Goal: Task Accomplishment & Management: Manage account settings

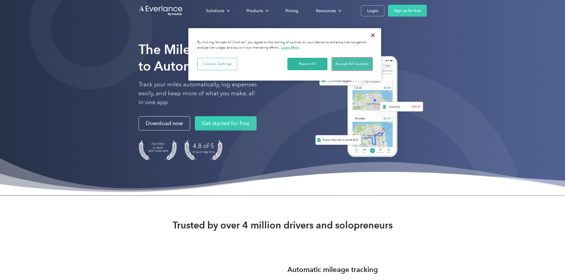
click at [353, 64] on button "Accept All Cookies" at bounding box center [352, 64] width 40 height 12
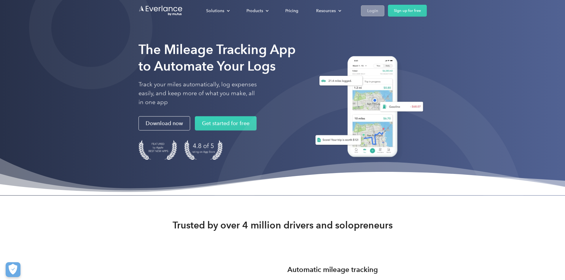
click at [378, 13] on div "Login" at bounding box center [372, 10] width 11 height 7
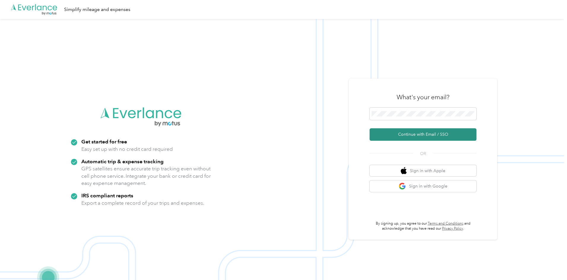
click at [432, 132] on button "Continue with Email / SSO" at bounding box center [423, 135] width 107 height 12
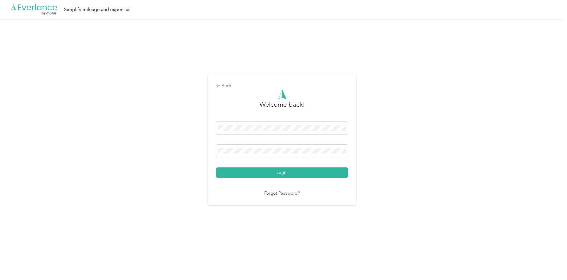
click at [259, 179] on div "Welcome back! Login Forgot Password?" at bounding box center [282, 144] width 132 height 108
click at [283, 173] on button "Login" at bounding box center [282, 173] width 132 height 10
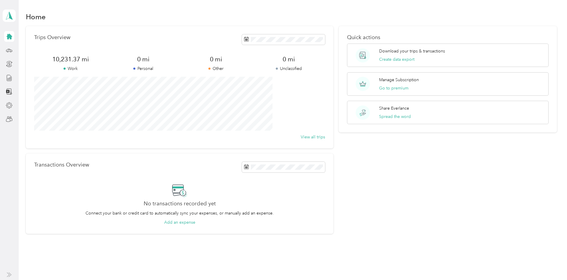
click at [32, 48] on div "Trips Overview 10,231.37 mi Work 0 mi Personal 0 mi Other 0 mi Unclassified Vie…" at bounding box center [291, 130] width 531 height 208
click at [10, 51] on icon at bounding box center [10, 50] width 6 height 3
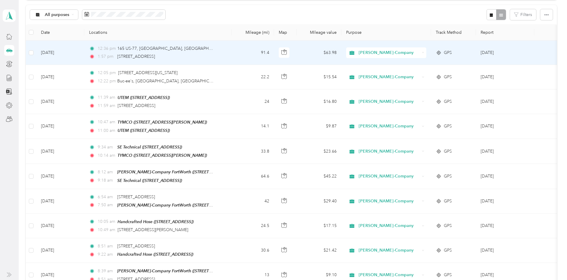
scroll to position [30, 0]
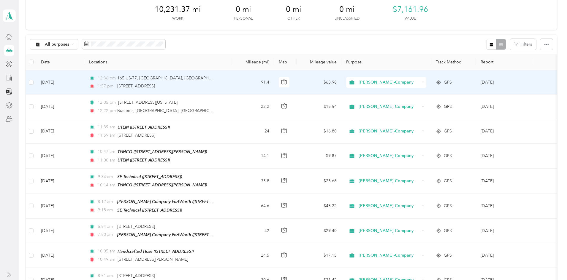
click at [214, 89] on div "1:57 pm [STREET_ADDRESS]" at bounding box center [151, 86] width 125 height 7
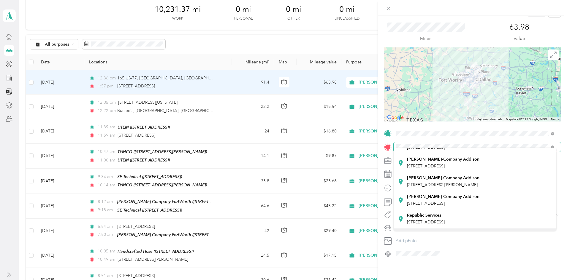
scroll to position [89, 0]
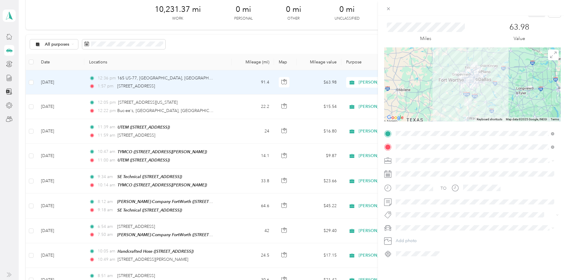
click at [453, 193] on div "[PERSON_NAME]-Company [GEOGRAPHIC_DATA] [STREET_ADDRESS]" at bounding box center [443, 193] width 72 height 12
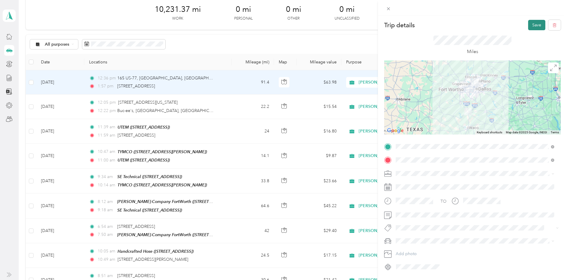
click at [534, 23] on button "Save" at bounding box center [536, 25] width 17 height 10
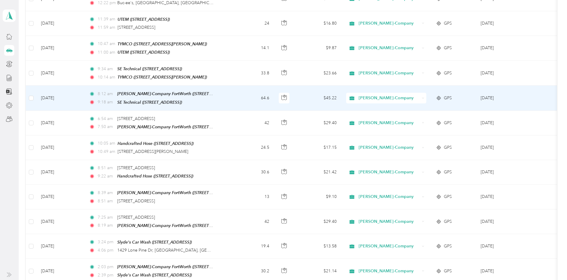
scroll to position [148, 0]
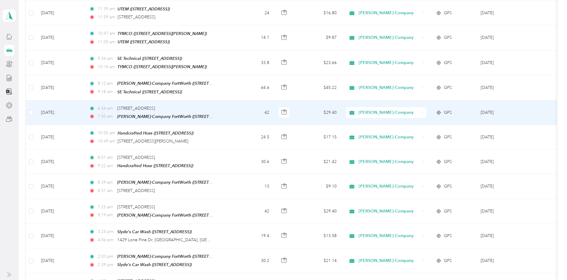
click at [261, 110] on td "42" at bounding box center [253, 113] width 42 height 25
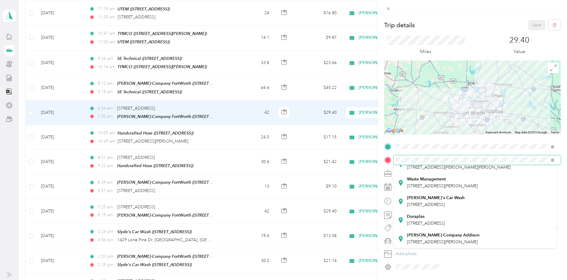
scroll to position [135, 0]
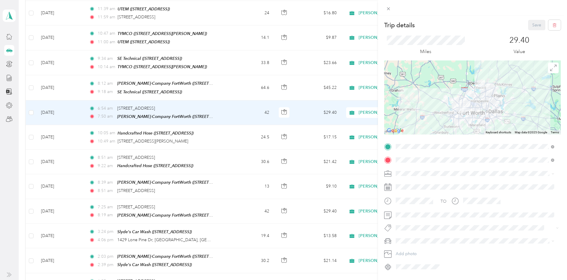
click at [431, 233] on div "[PERSON_NAME]-Company [GEOGRAPHIC_DATA] [STREET_ADDRESS][PERSON_NAME]" at bounding box center [443, 239] width 72 height 12
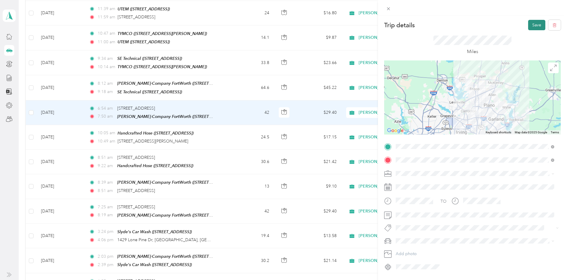
click at [530, 29] on button "Save" at bounding box center [536, 25] width 17 height 10
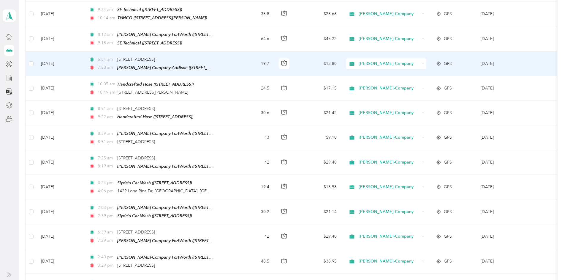
scroll to position [208, 0]
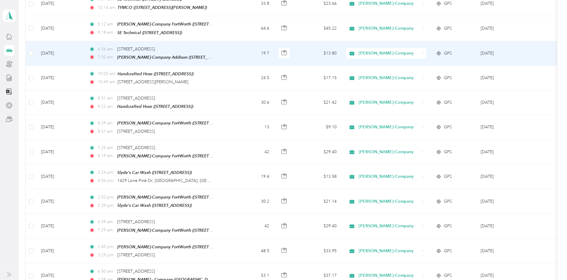
click at [261, 47] on td "19.7" at bounding box center [253, 53] width 42 height 25
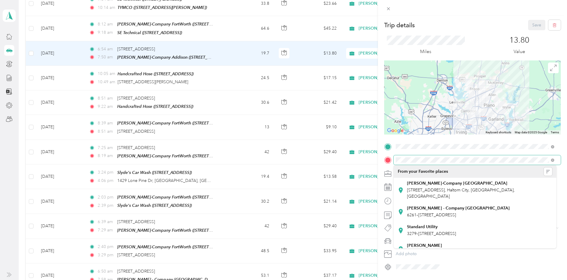
scroll to position [30, 0]
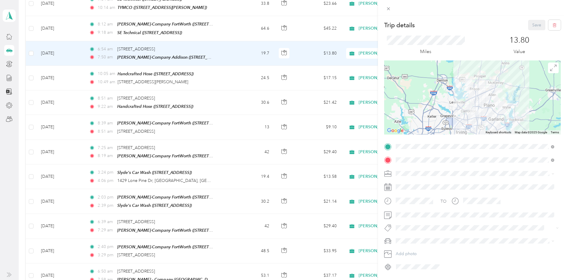
click at [330, 21] on div "Trip details Save This trip cannot be edited because it is either under review,…" at bounding box center [283, 140] width 567 height 280
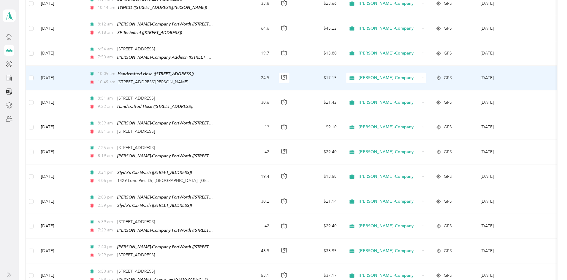
scroll to position [237, 0]
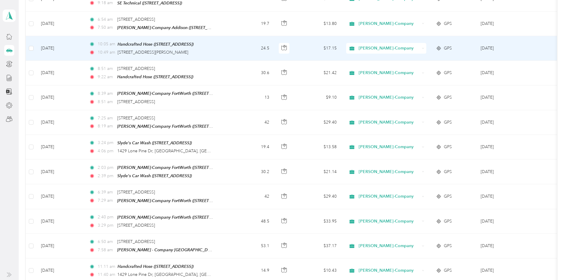
click at [266, 45] on td "24.5" at bounding box center [253, 48] width 42 height 25
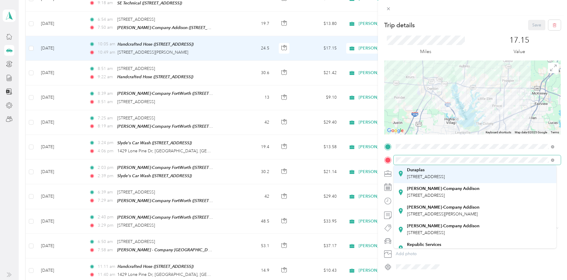
scroll to position [30, 0]
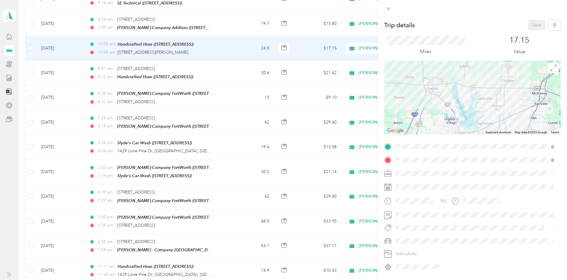
click at [479, 194] on div "[PERSON_NAME]-Company [GEOGRAPHIC_DATA] [STREET_ADDRESS]" at bounding box center [443, 195] width 72 height 12
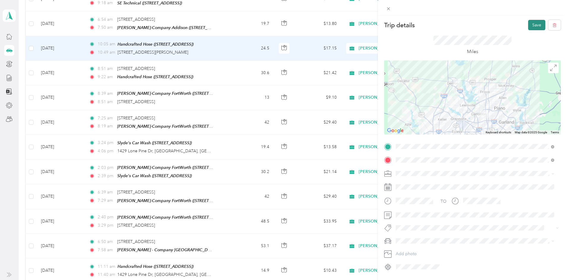
click at [529, 25] on button "Save" at bounding box center [536, 25] width 17 height 10
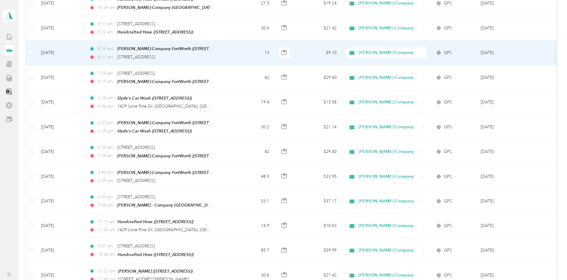
scroll to position [297, 0]
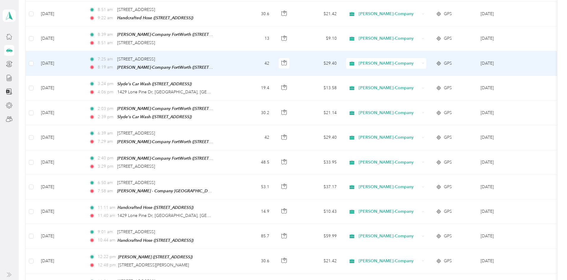
click at [261, 63] on td "42" at bounding box center [253, 63] width 42 height 25
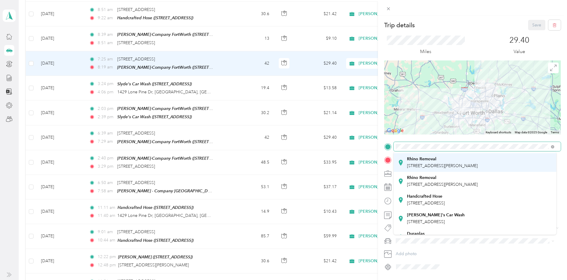
scroll to position [119, 0]
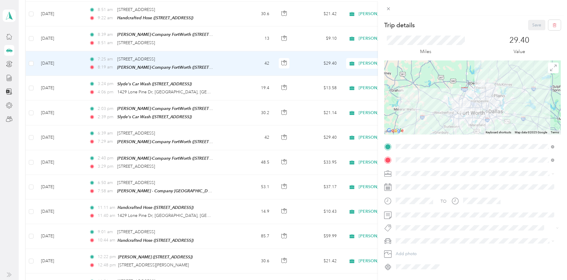
click at [426, 185] on div "[PERSON_NAME]-Company [GEOGRAPHIC_DATA] [STREET_ADDRESS][PERSON_NAME]" at bounding box center [443, 186] width 72 height 12
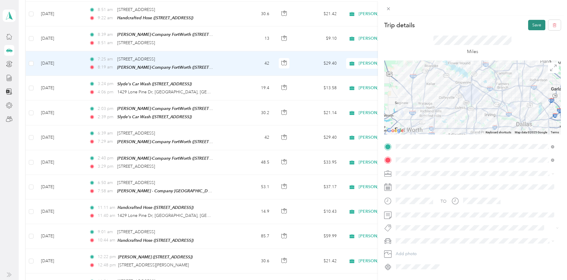
click at [528, 26] on button "Save" at bounding box center [536, 25] width 17 height 10
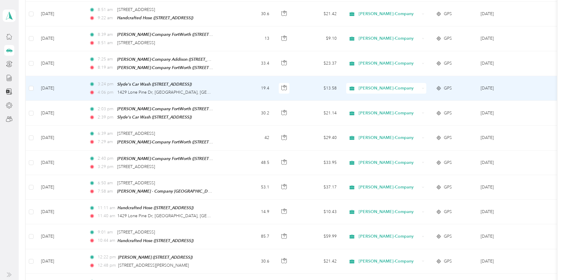
click at [232, 88] on td "3:24 pm [PERSON_NAME]'s Car Wash ([STREET_ADDRESS]) 4:06 pm [STREET_ADDRESS]" at bounding box center [158, 88] width 148 height 25
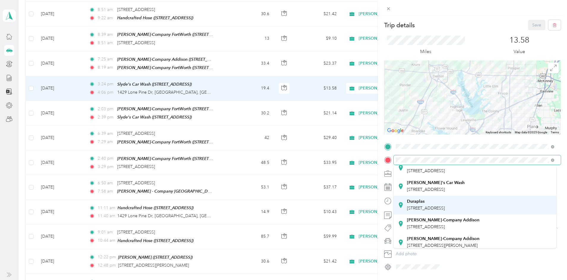
scroll to position [89, 0]
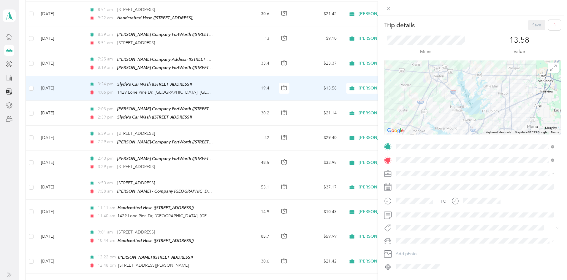
click at [428, 210] on div "[PERSON_NAME]-Company [GEOGRAPHIC_DATA] [STREET_ADDRESS]" at bounding box center [443, 209] width 72 height 12
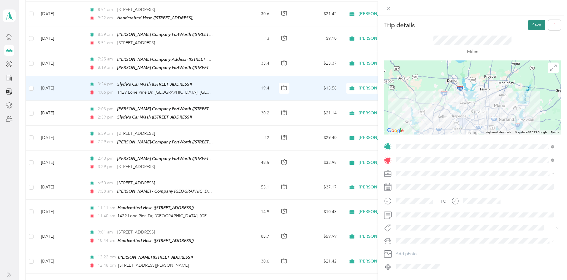
click at [530, 29] on button "Save" at bounding box center [536, 25] width 17 height 10
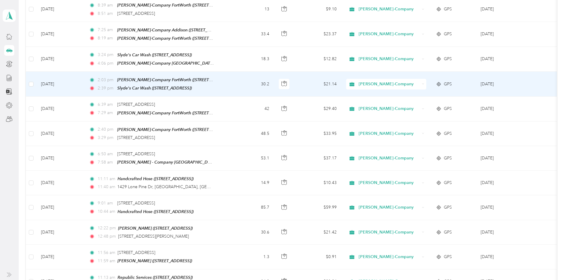
scroll to position [326, 0]
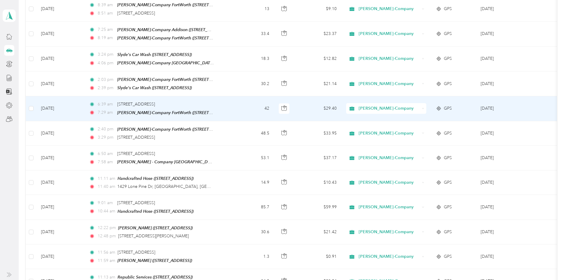
click at [232, 102] on td "6:39 am [STREET_ADDRESS] 7:29 am [PERSON_NAME]-Company [GEOGRAPHIC_DATA] ([STRE…" at bounding box center [158, 108] width 148 height 25
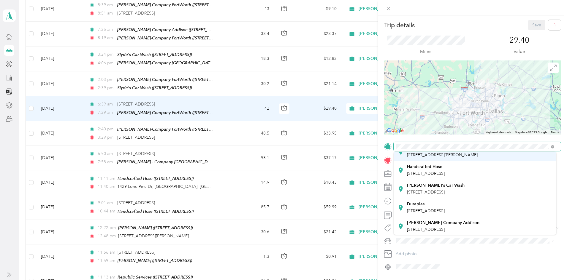
scroll to position [89, 0]
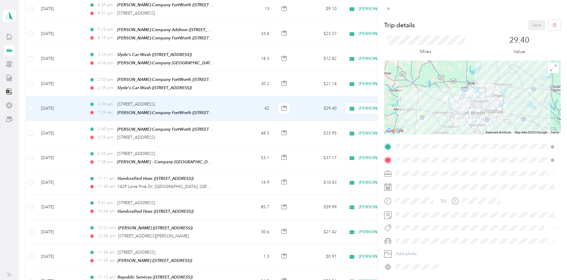
click at [434, 197] on div "[PERSON_NAME]-Company [GEOGRAPHIC_DATA] [STREET_ADDRESS]" at bounding box center [443, 197] width 72 height 12
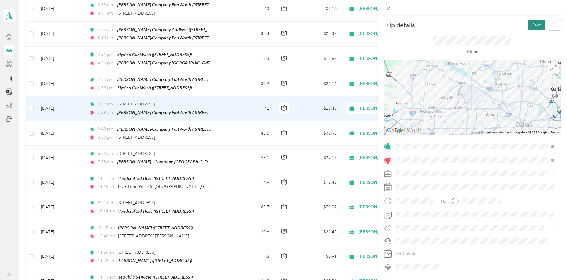
click at [529, 26] on button "Save" at bounding box center [536, 25] width 17 height 10
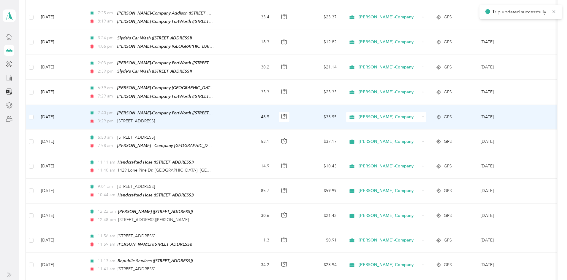
scroll to position [356, 0]
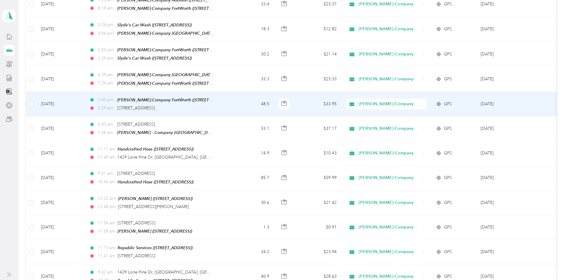
click at [232, 98] on td "2:40 pm [PERSON_NAME]-Company [GEOGRAPHIC_DATA] ([STREET_ADDRESS] , [GEOGRAPHIC…" at bounding box center [158, 104] width 148 height 25
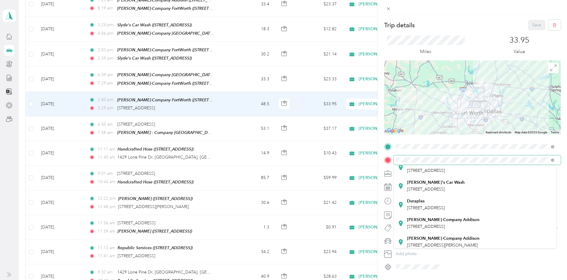
scroll to position [89, 0]
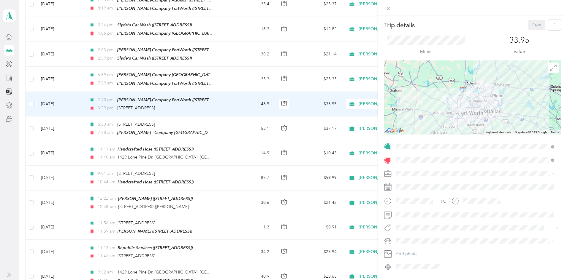
click at [435, 208] on strong "[PERSON_NAME]-Company Addison" at bounding box center [443, 206] width 72 height 5
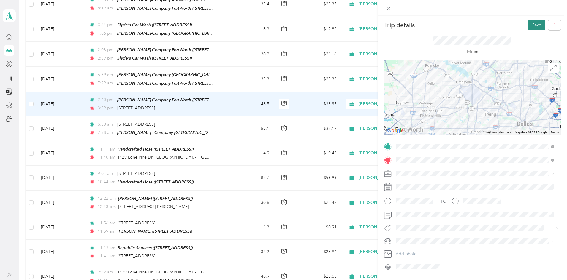
click at [528, 25] on button "Save" at bounding box center [536, 25] width 17 height 10
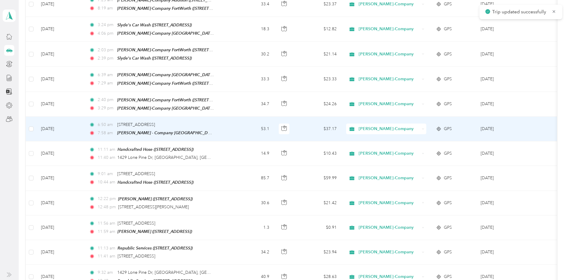
click at [232, 122] on td "6:50 am [STREET_ADDRESS] 7:58 am [PERSON_NAME] - Company [GEOGRAPHIC_DATA] (626…" at bounding box center [158, 129] width 148 height 25
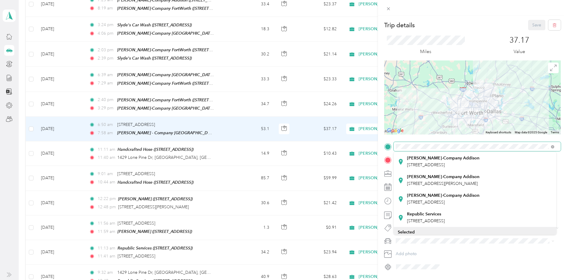
scroll to position [148, 0]
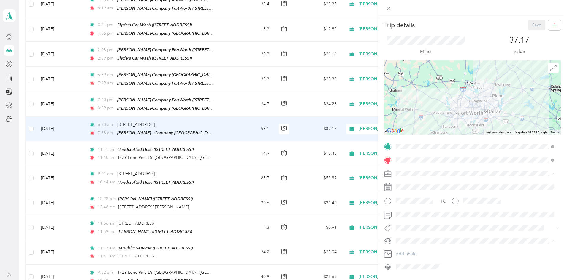
click at [432, 180] on div "[PERSON_NAME]-Company [GEOGRAPHIC_DATA] [STREET_ADDRESS]" at bounding box center [443, 186] width 72 height 12
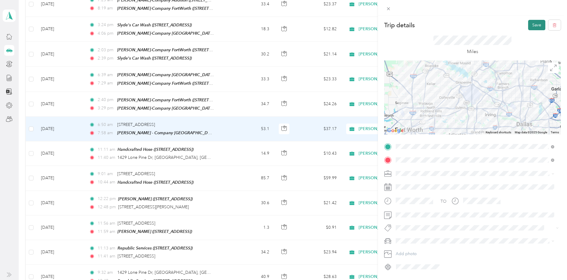
click at [531, 23] on button "Save" at bounding box center [536, 25] width 17 height 10
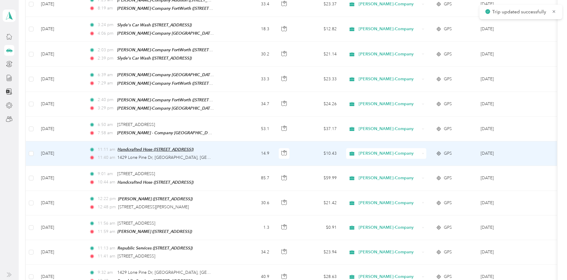
scroll to position [386, 0]
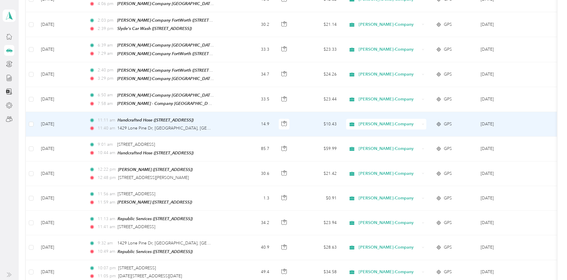
click at [263, 118] on td "14.9" at bounding box center [253, 124] width 42 height 25
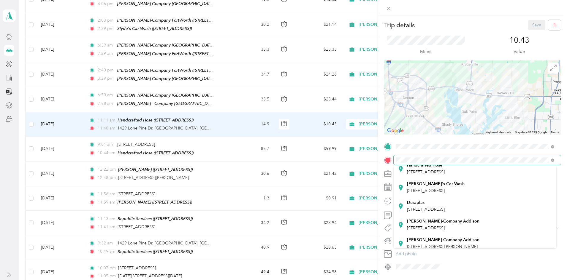
scroll to position [89, 0]
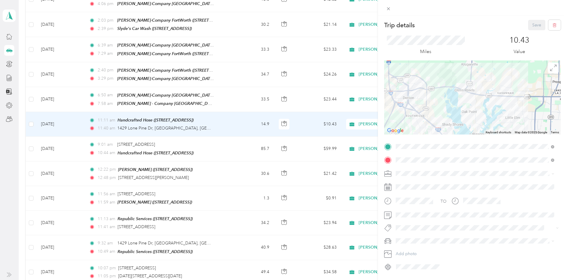
click at [432, 210] on div "[PERSON_NAME]-Company [GEOGRAPHIC_DATA] [STREET_ADDRESS]" at bounding box center [443, 210] width 72 height 12
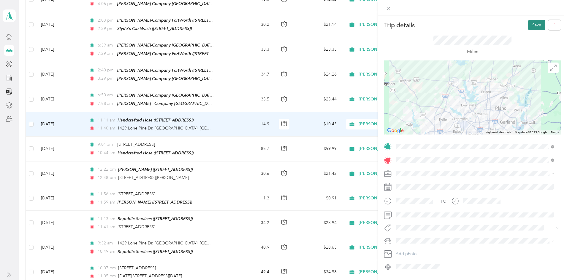
click at [532, 26] on button "Save" at bounding box center [536, 25] width 17 height 10
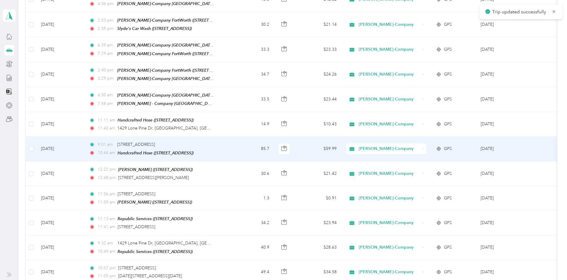
click at [263, 140] on td "85.7" at bounding box center [253, 149] width 42 height 25
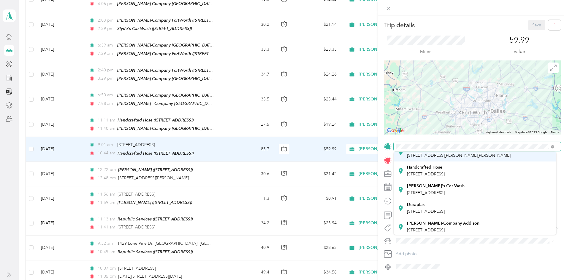
scroll to position [59, 0]
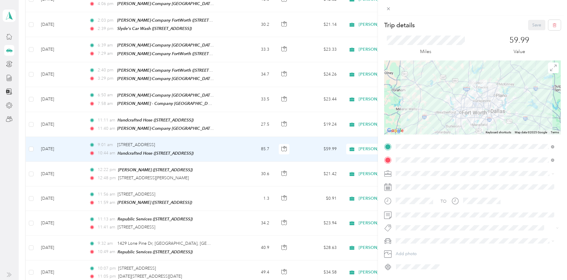
click at [432, 223] on strong "[PERSON_NAME]-Company Addison" at bounding box center [443, 222] width 72 height 5
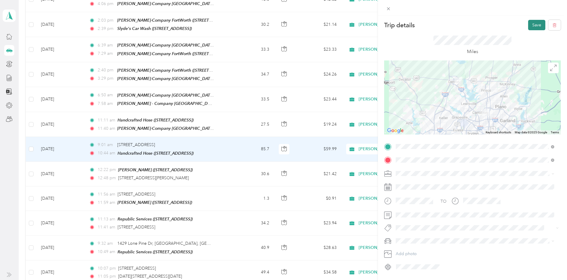
click at [528, 25] on button "Save" at bounding box center [536, 25] width 17 height 10
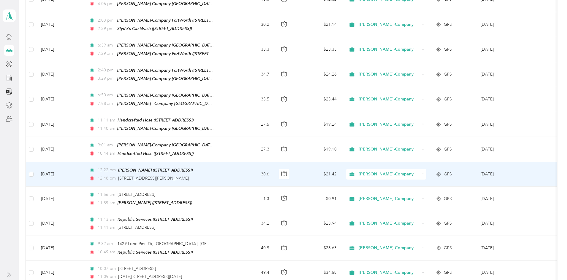
click at [232, 174] on td "12:22 pm [PERSON_NAME] ([STREET_ADDRESS]) 12:48 pm [STREET_ADDRESS][PERSON_NAME]" at bounding box center [158, 174] width 148 height 25
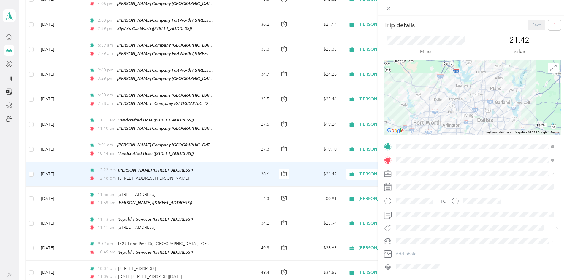
click at [432, 228] on div "[PERSON_NAME]-Company [GEOGRAPHIC_DATA] [STREET_ADDRESS]" at bounding box center [475, 225] width 154 height 15
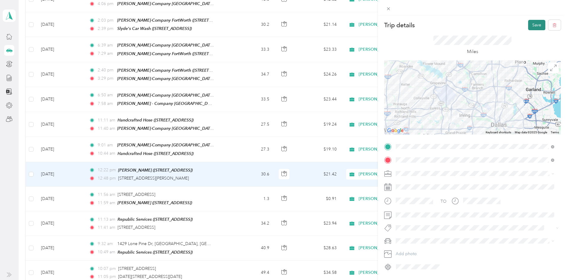
click at [529, 24] on button "Save" at bounding box center [536, 25] width 17 height 10
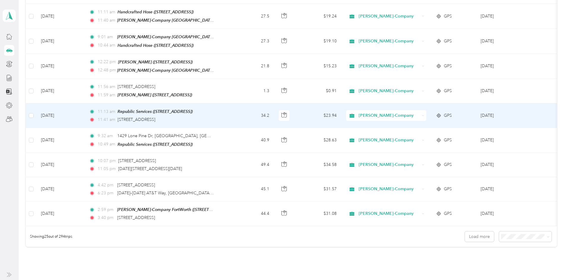
scroll to position [505, 0]
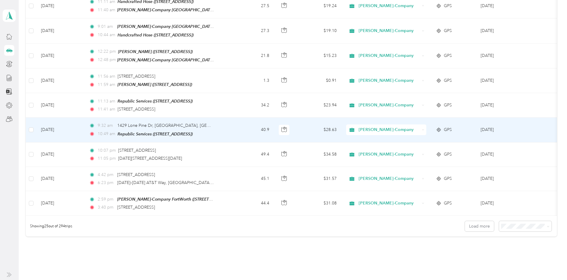
click at [232, 119] on td "9:32 am [STREET_ADDRESS] 10:49 am Republic Services ([STREET_ADDRESS])" at bounding box center [158, 130] width 148 height 25
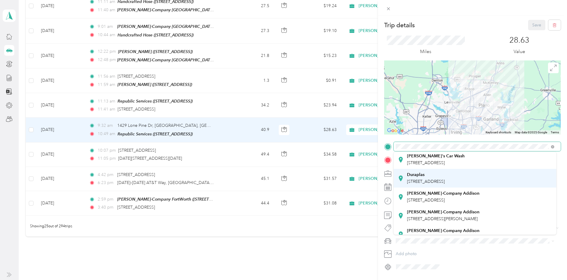
scroll to position [89, 0]
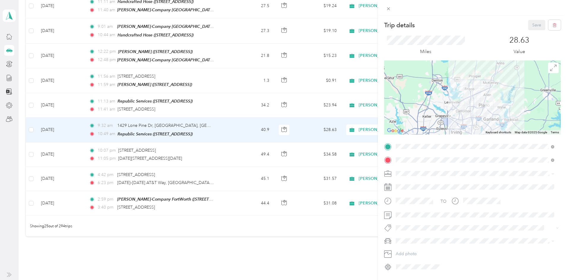
click at [434, 198] on span "[STREET_ADDRESS]" at bounding box center [426, 200] width 38 height 5
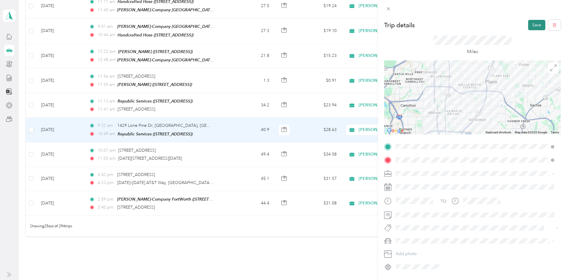
click at [532, 24] on button "Save" at bounding box center [536, 25] width 17 height 10
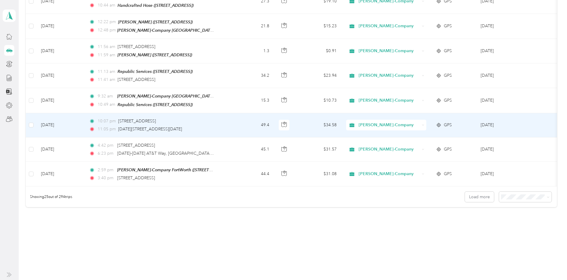
scroll to position [537, 0]
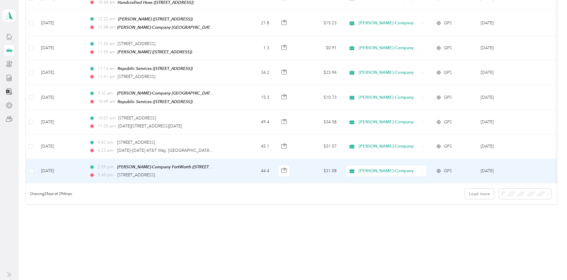
click at [214, 172] on div "3:40 pm [STREET_ADDRESS]" at bounding box center [151, 175] width 125 height 7
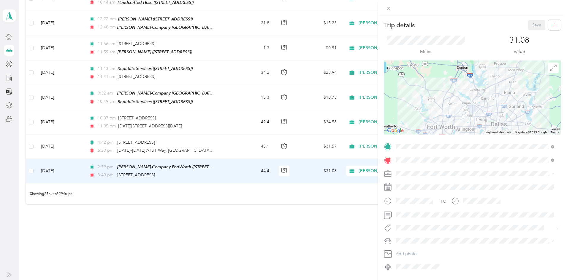
click at [343, 222] on div "Trip details Save This trip cannot be edited because it is either under review,…" at bounding box center [283, 140] width 567 height 280
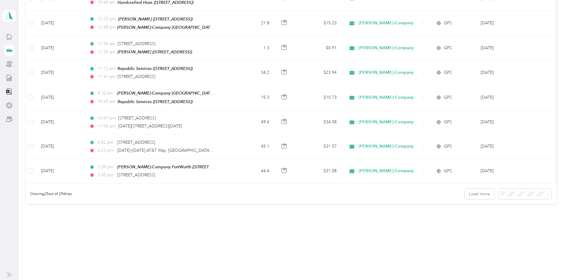
click at [470, 217] on span "100 per load" at bounding box center [469, 219] width 24 height 5
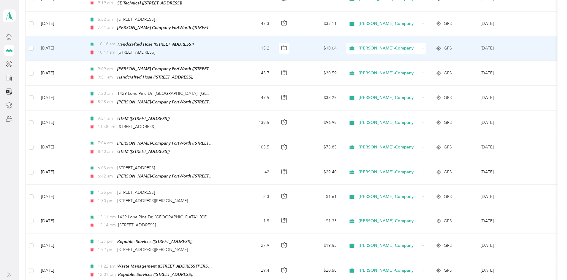
scroll to position [804, 0]
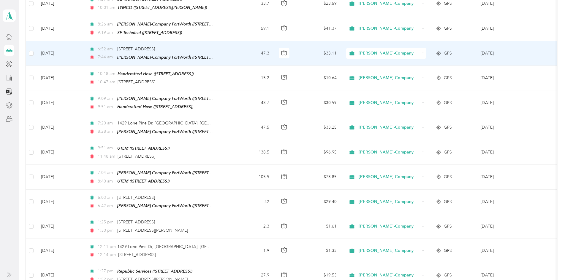
click at [264, 41] on td "47.3" at bounding box center [253, 53] width 42 height 25
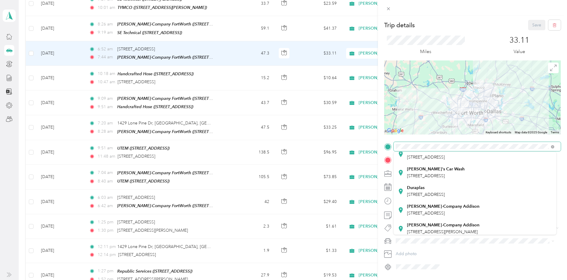
scroll to position [89, 0]
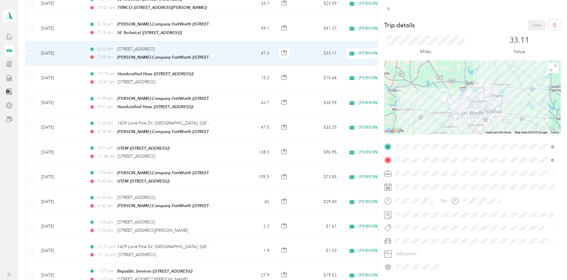
click at [441, 199] on span "[STREET_ADDRESS]" at bounding box center [426, 200] width 38 height 5
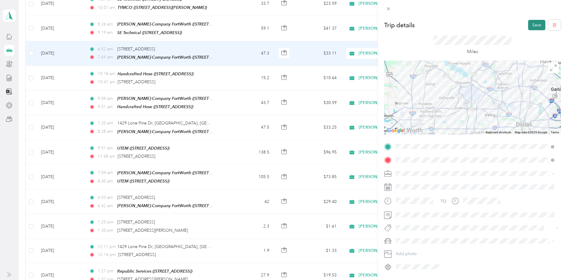
click at [529, 26] on button "Save" at bounding box center [536, 25] width 17 height 10
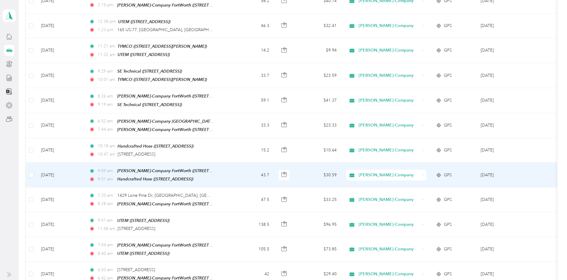
scroll to position [743, 0]
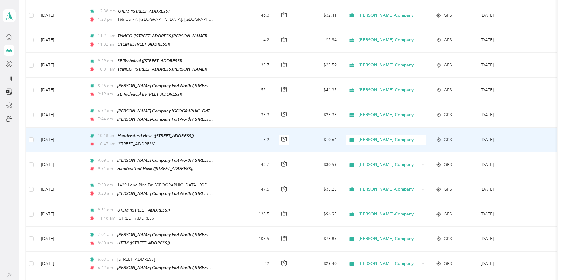
click at [214, 141] on div "10:47 am [STREET_ADDRESS]" at bounding box center [151, 144] width 125 height 7
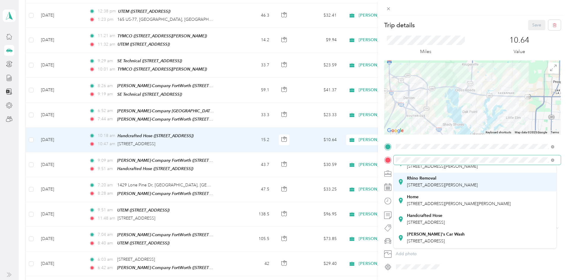
scroll to position [59, 0]
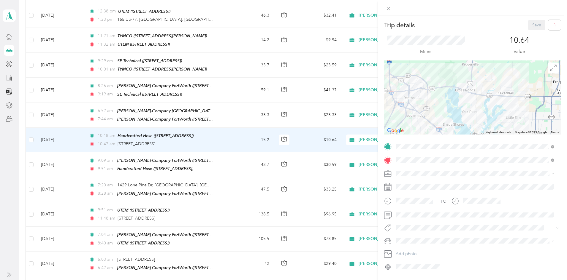
click at [434, 237] on strong "[PERSON_NAME]-Company Addison" at bounding box center [443, 236] width 72 height 5
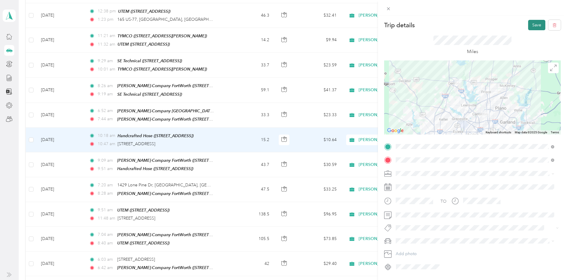
click at [533, 26] on button "Save" at bounding box center [536, 25] width 17 height 10
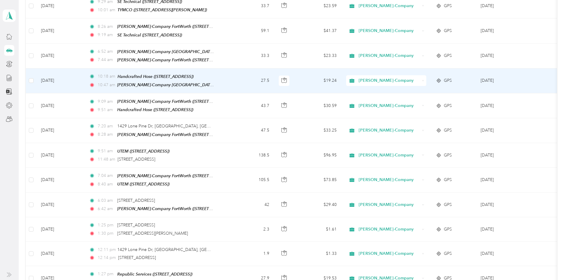
scroll to position [832, 0]
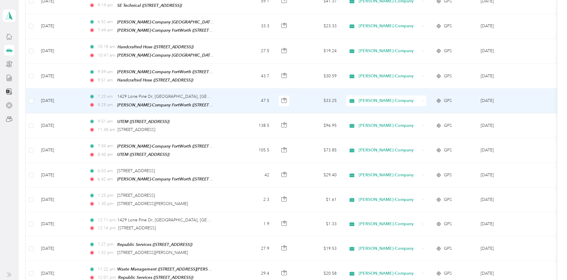
click at [264, 89] on td "47.5" at bounding box center [253, 101] width 42 height 25
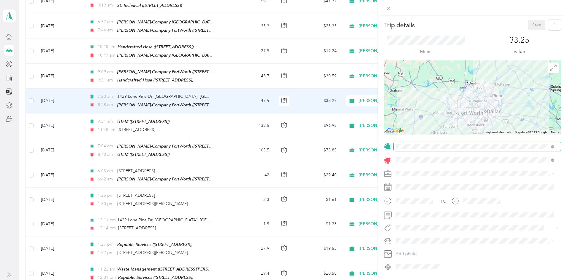
click at [435, 150] on span at bounding box center [477, 146] width 167 height 9
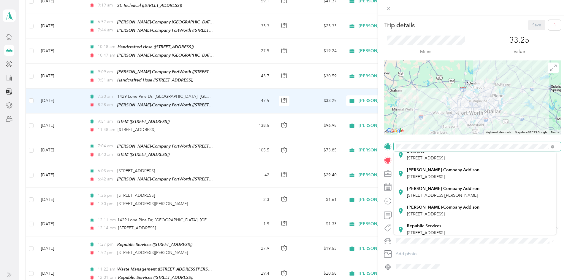
scroll to position [119, 0]
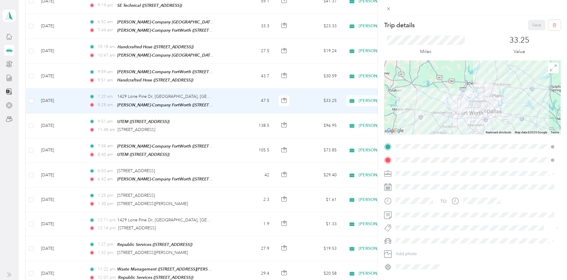
click at [450, 183] on strong "[PERSON_NAME]-Company Addison" at bounding box center [443, 182] width 72 height 5
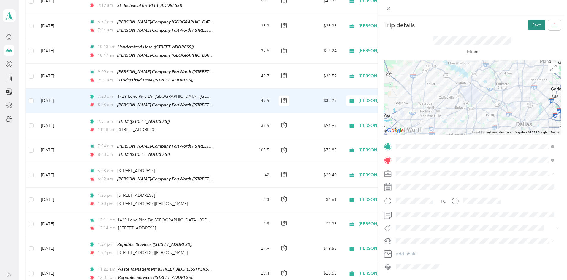
click at [533, 26] on button "Save" at bounding box center [536, 25] width 17 height 10
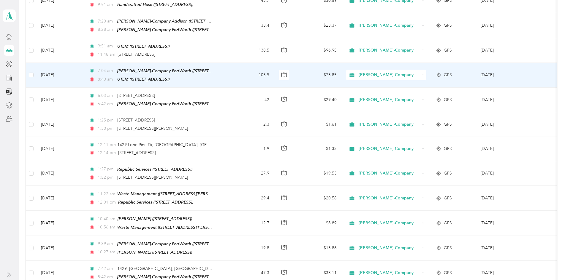
scroll to position [921, 0]
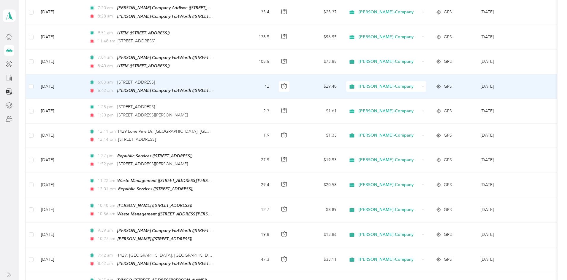
click at [263, 74] on td "42" at bounding box center [253, 86] width 42 height 25
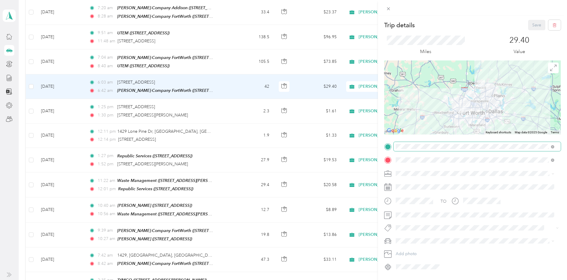
click at [422, 150] on span at bounding box center [477, 146] width 167 height 9
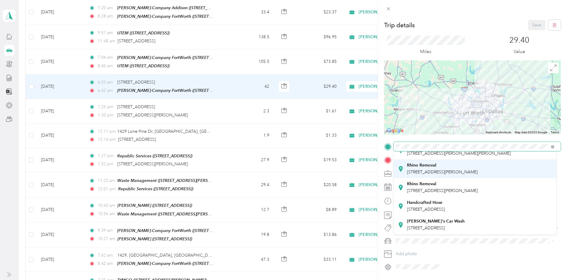
scroll to position [59, 0]
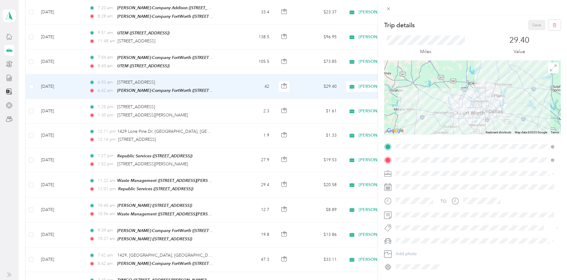
click at [440, 222] on strong "[PERSON_NAME]-Company Addison" at bounding box center [443, 223] width 72 height 5
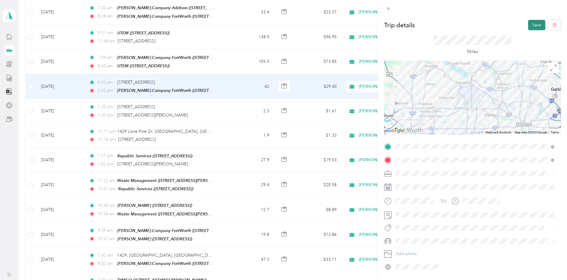
click at [528, 28] on button "Save" at bounding box center [536, 25] width 17 height 10
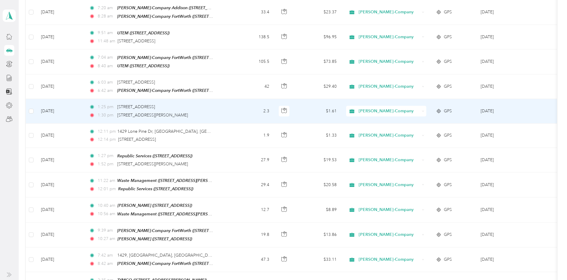
click at [232, 99] on td "1:25 pm [STREET_ADDRESS] 1:30 pm [STREET_ADDRESS][PERSON_NAME]" at bounding box center [158, 111] width 148 height 24
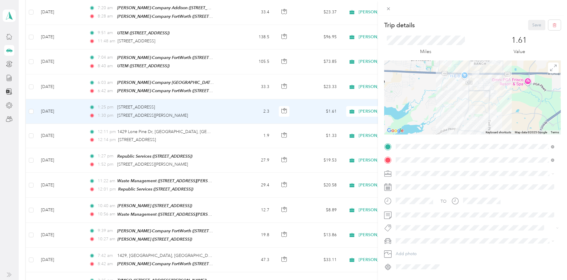
click at [258, 144] on div "Trip details Save This trip cannot be edited because it is either under review,…" at bounding box center [283, 140] width 567 height 280
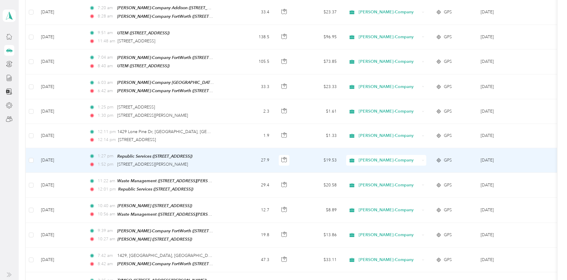
click at [232, 148] on td "1:27 pm Republic Services ([STREET_ADDRESS]) 1:52 pm [STREET_ADDRESS][PERSON_NA…" at bounding box center [158, 160] width 148 height 25
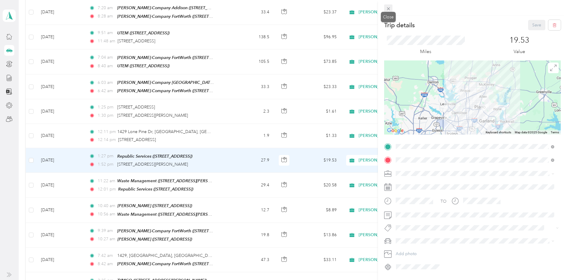
click at [387, 9] on icon at bounding box center [388, 8] width 5 height 5
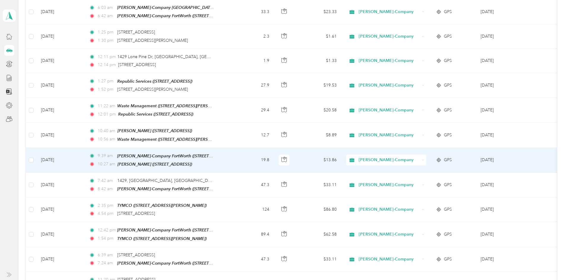
scroll to position [1010, 0]
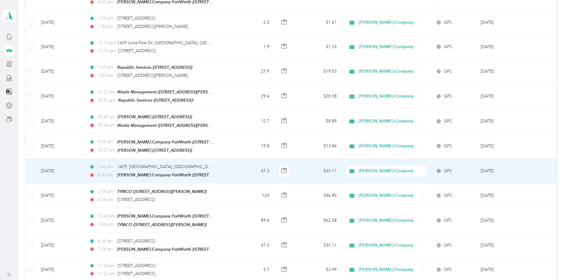
click at [260, 159] on td "47.3" at bounding box center [253, 171] width 42 height 25
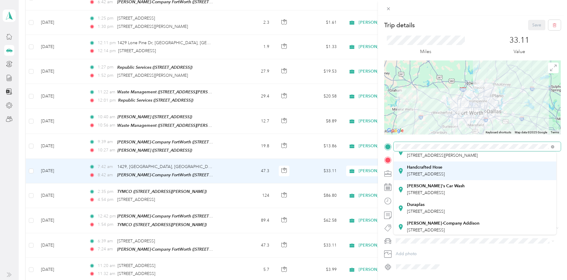
scroll to position [59, 0]
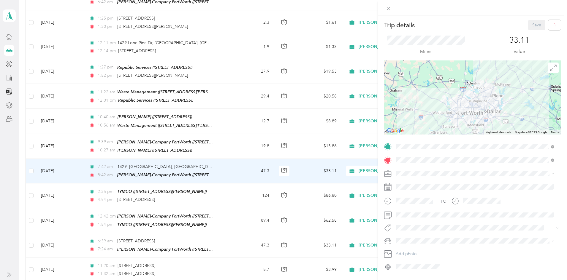
click at [441, 221] on strong "[PERSON_NAME]-Company Addison" at bounding box center [443, 223] width 72 height 5
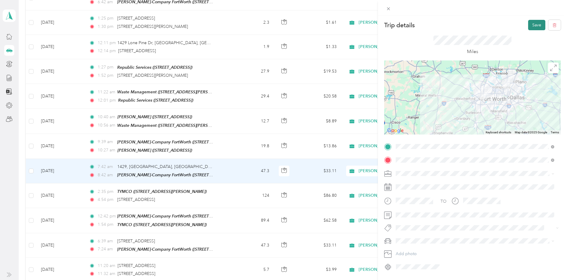
click at [528, 23] on button "Save" at bounding box center [536, 25] width 17 height 10
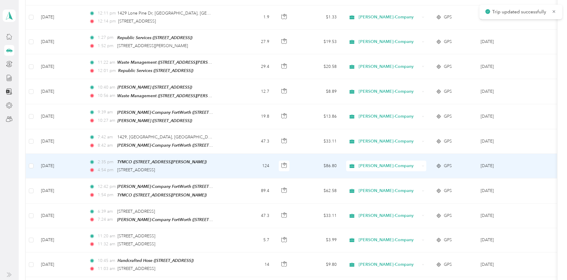
scroll to position [1069, 0]
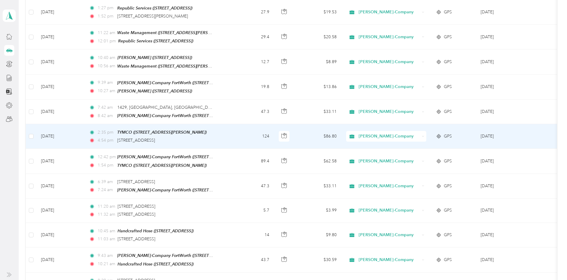
click at [261, 124] on td "124" at bounding box center [253, 136] width 42 height 25
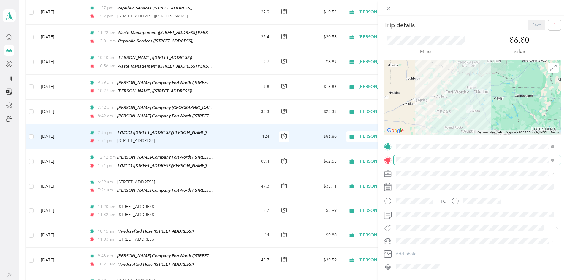
click at [420, 163] on span at bounding box center [477, 160] width 167 height 9
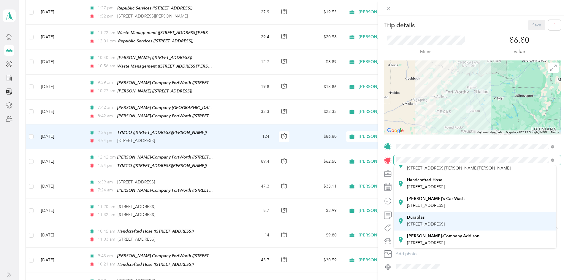
scroll to position [89, 0]
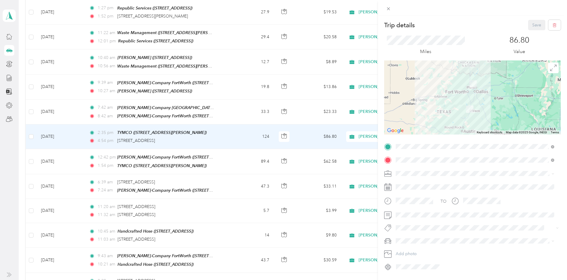
click at [432, 210] on div "[PERSON_NAME]-Company [GEOGRAPHIC_DATA] [STREET_ADDRESS]" at bounding box center [443, 210] width 72 height 12
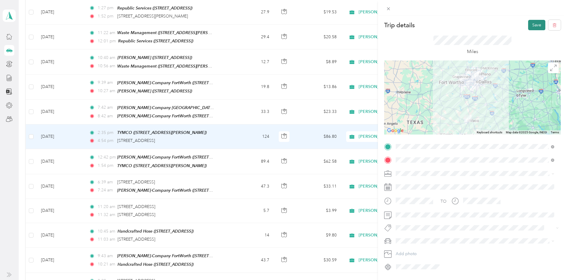
click at [528, 27] on button "Save" at bounding box center [536, 25] width 17 height 10
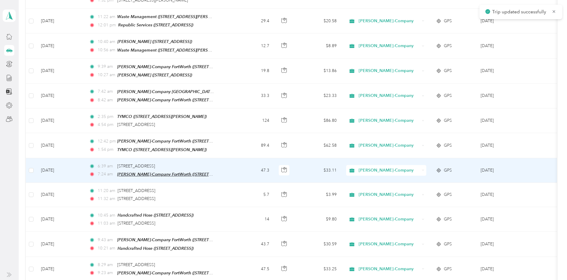
scroll to position [1099, 0]
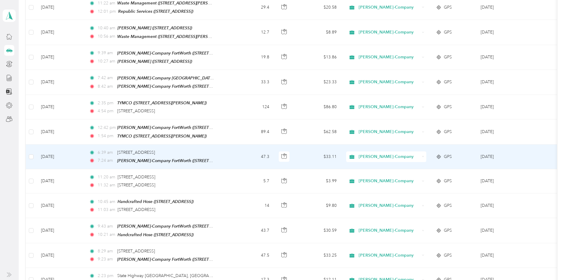
click at [261, 145] on td "47.3" at bounding box center [253, 157] width 42 height 25
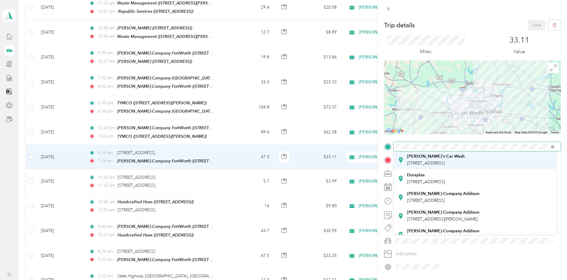
scroll to position [89, 0]
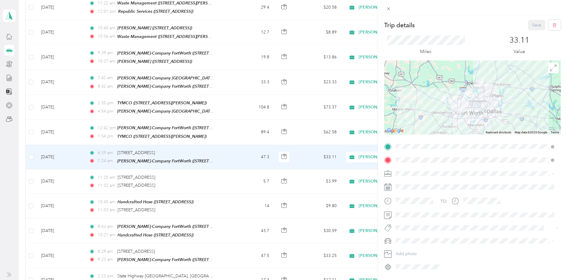
click at [437, 200] on span "[STREET_ADDRESS]" at bounding box center [426, 200] width 38 height 5
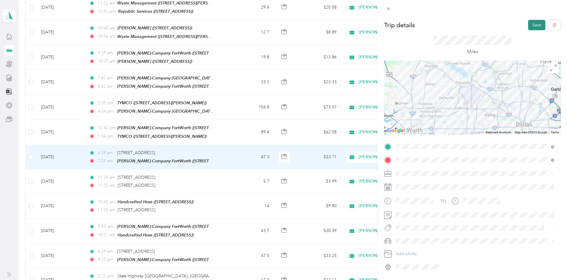
click at [529, 26] on button "Save" at bounding box center [536, 25] width 17 height 10
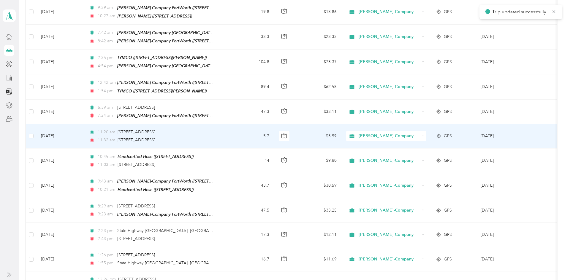
scroll to position [1158, 0]
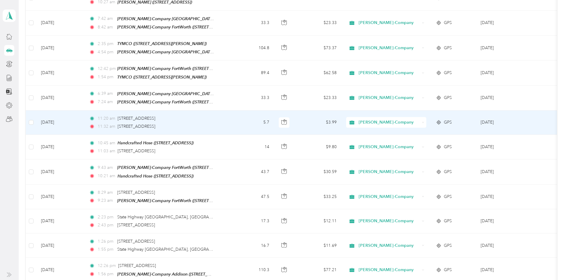
click at [232, 111] on td "11:20 am [STREET_ADDRESS] 11:32 am [STREET_ADDRESS]" at bounding box center [158, 123] width 148 height 24
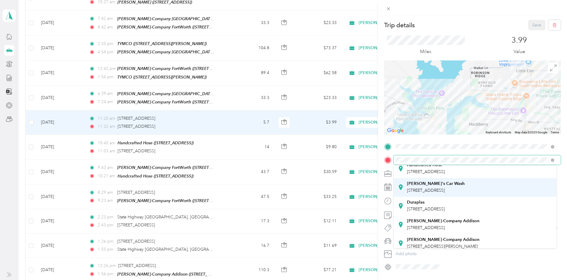
scroll to position [89, 0]
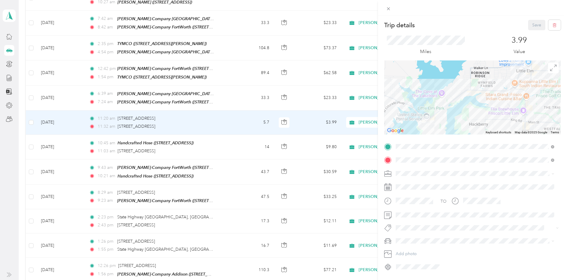
click at [435, 211] on div "[PERSON_NAME]-Company [GEOGRAPHIC_DATA] [STREET_ADDRESS]" at bounding box center [443, 210] width 72 height 12
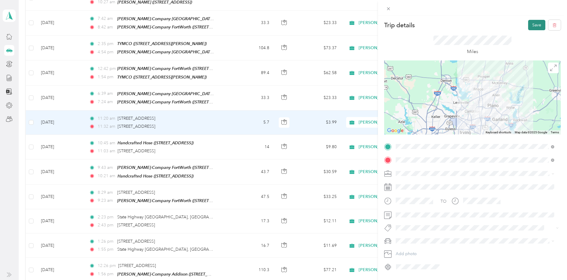
click at [530, 28] on button "Save" at bounding box center [536, 25] width 17 height 10
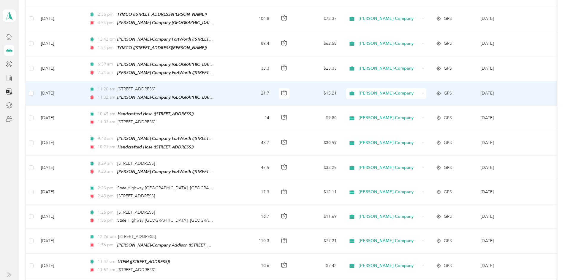
scroll to position [1188, 0]
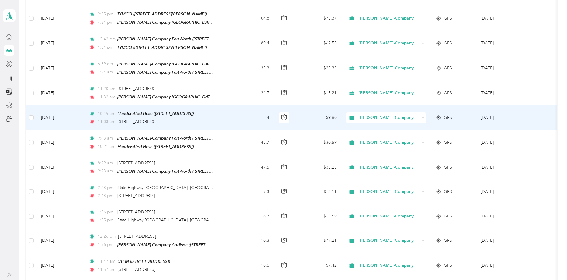
click at [232, 106] on td "10:45 am Handcrafted Hose ([STREET_ADDRESS]) 11:03 am [STREET_ADDRESS]" at bounding box center [158, 118] width 148 height 25
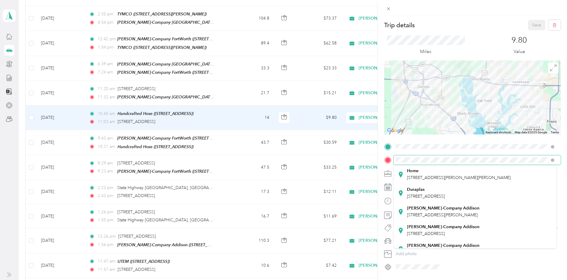
scroll to position [148, 0]
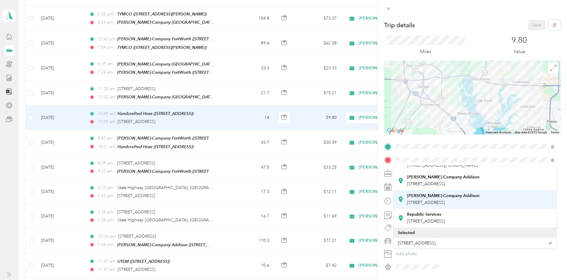
click at [428, 194] on div "[PERSON_NAME]-Company [GEOGRAPHIC_DATA] [STREET_ADDRESS]" at bounding box center [443, 200] width 72 height 12
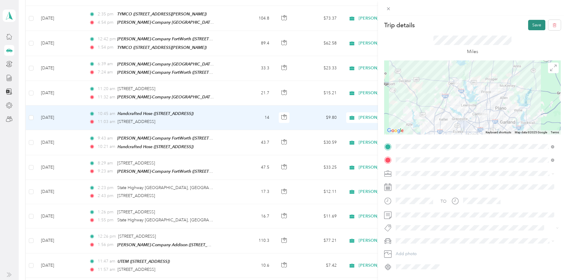
click at [528, 27] on button "Save" at bounding box center [536, 25] width 17 height 10
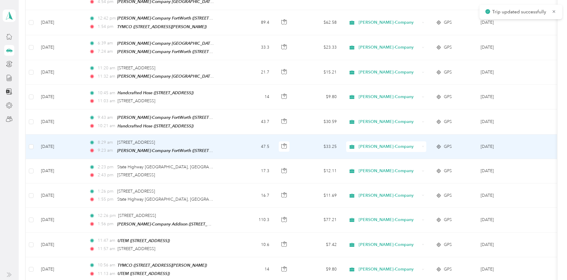
scroll to position [1217, 0]
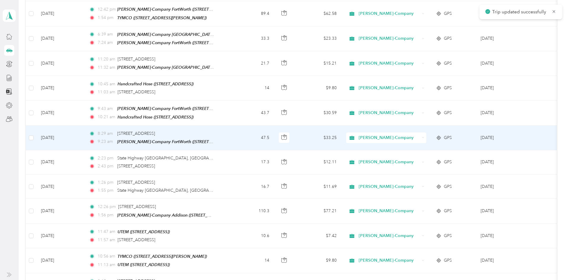
click at [232, 126] on td "8:29 am [STREET_ADDRESS] 9:23 am [PERSON_NAME]-Company [GEOGRAPHIC_DATA] ([STRE…" at bounding box center [158, 138] width 148 height 25
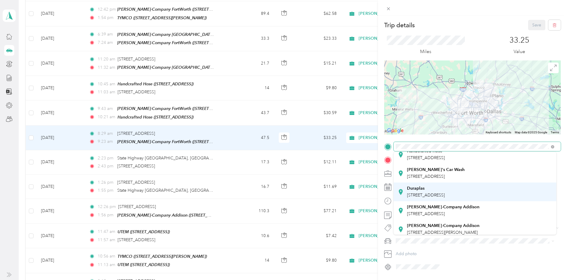
scroll to position [89, 0]
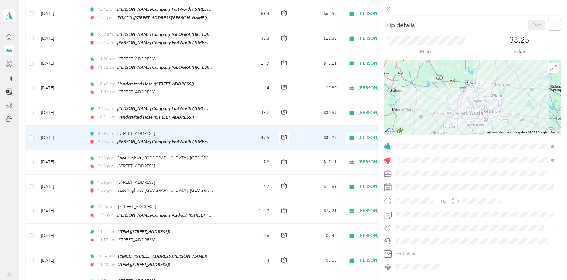
click at [432, 198] on span "[STREET_ADDRESS]" at bounding box center [426, 200] width 38 height 5
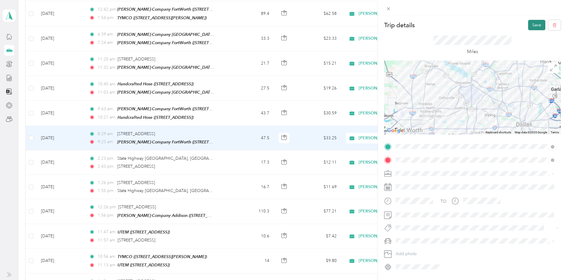
click at [530, 23] on button "Save" at bounding box center [536, 25] width 17 height 10
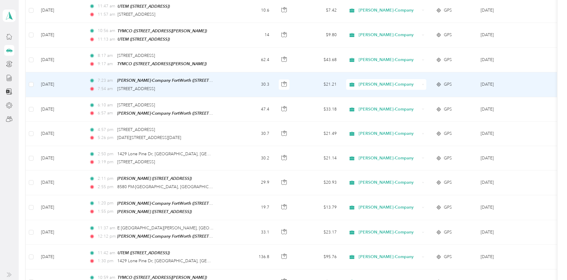
scroll to position [1454, 0]
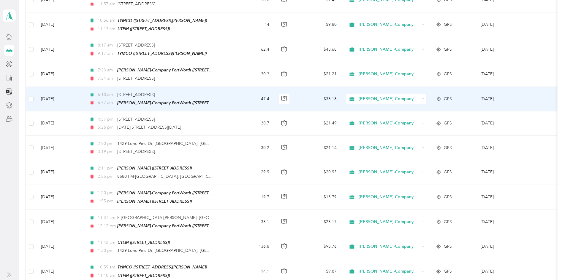
click at [232, 87] on td "6:10 am [STREET_ADDRESS] 6:57 am [PERSON_NAME]-Company [GEOGRAPHIC_DATA] ([STRE…" at bounding box center [158, 99] width 148 height 25
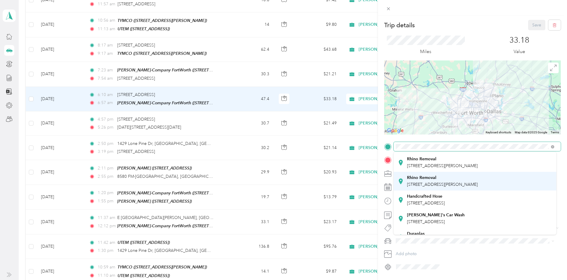
scroll to position [59, 0]
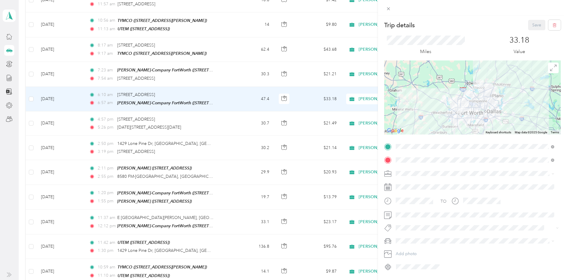
click at [431, 223] on strong "[PERSON_NAME]-Company Addison" at bounding box center [443, 223] width 72 height 5
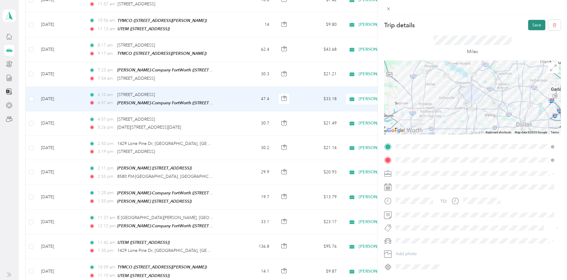
click at [529, 26] on button "Save" at bounding box center [536, 25] width 17 height 10
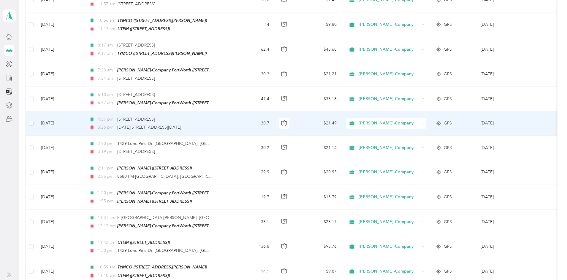
click at [232, 112] on td "4:57 pm [STREET_ADDRESS] 5:26 pm [DATE]–[DATE][STREET_ADDRESS]" at bounding box center [158, 124] width 148 height 24
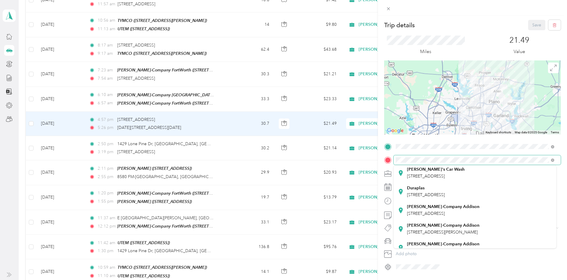
scroll to position [89, 0]
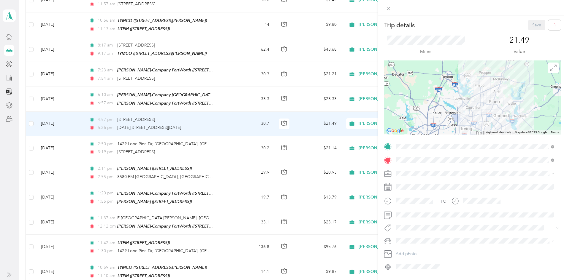
click at [427, 210] on div "[PERSON_NAME]-Company [GEOGRAPHIC_DATA] [STREET_ADDRESS]" at bounding box center [443, 210] width 72 height 12
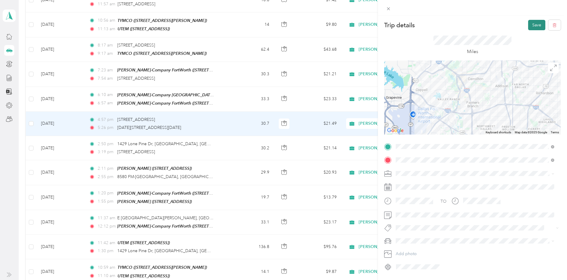
click at [528, 27] on button "Save" at bounding box center [536, 25] width 17 height 10
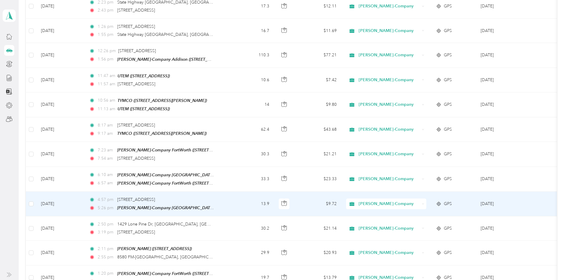
scroll to position [1365, 0]
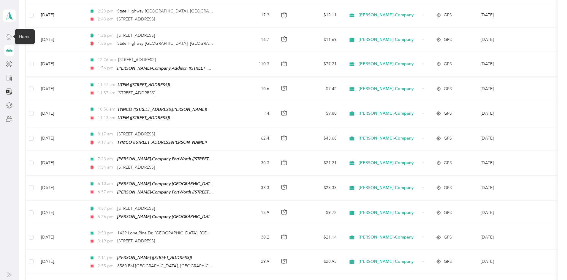
click at [7, 35] on icon at bounding box center [9, 36] width 5 height 5
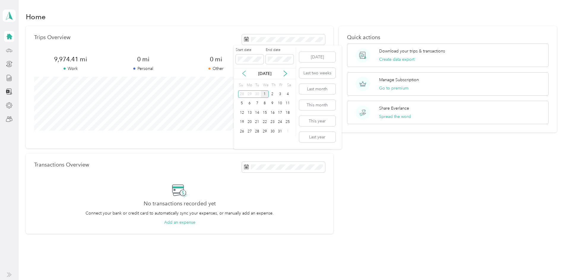
click at [246, 72] on icon at bounding box center [244, 74] width 6 height 6
click at [287, 124] on div "26" at bounding box center [288, 122] width 8 height 7
click at [285, 74] on icon at bounding box center [285, 74] width 6 height 6
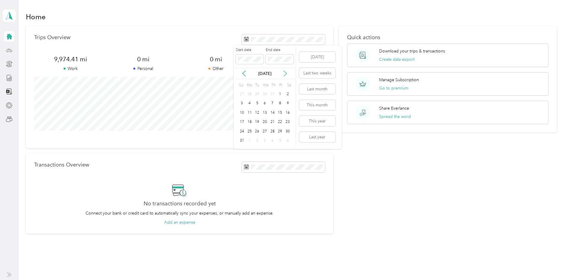
click at [285, 74] on icon at bounding box center [285, 74] width 6 height 6
click at [264, 95] on div "1" at bounding box center [265, 94] width 8 height 7
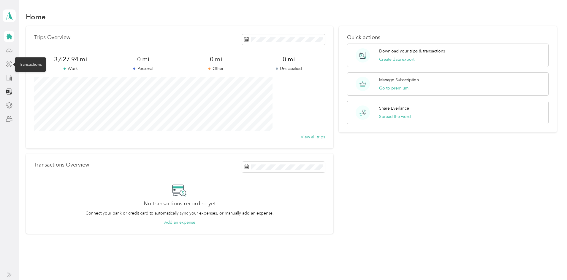
click at [9, 65] on icon at bounding box center [9, 64] width 7 height 7
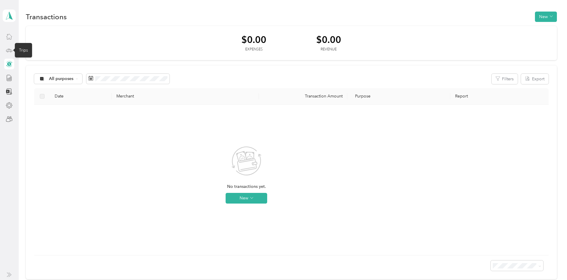
click at [6, 48] on icon at bounding box center [9, 50] width 7 height 7
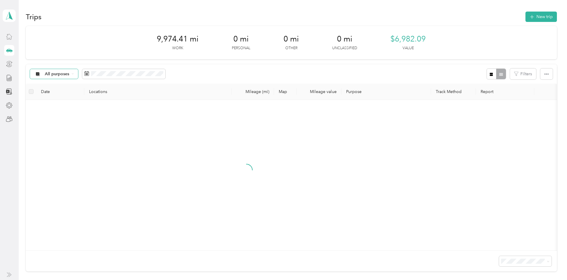
click at [78, 70] on div "All purposes" at bounding box center [54, 74] width 48 height 10
click at [104, 107] on li "Work" at bounding box center [111, 104] width 74 height 10
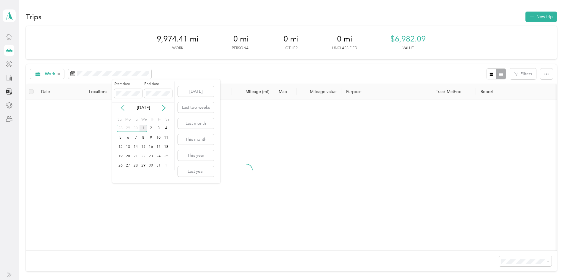
click at [121, 108] on icon at bounding box center [122, 107] width 3 height 5
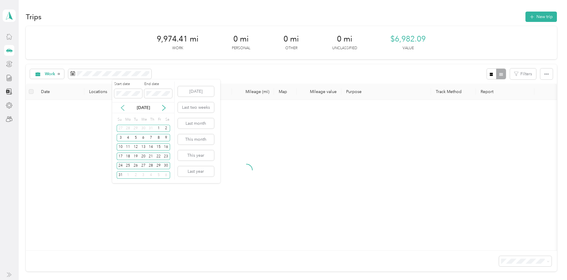
click at [121, 108] on icon at bounding box center [122, 107] width 3 height 5
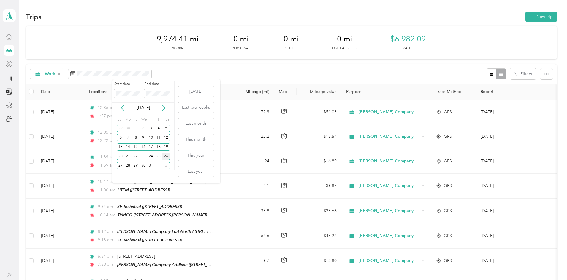
click at [165, 156] on div "26" at bounding box center [166, 156] width 8 height 7
click at [137, 108] on p "[DATE]" at bounding box center [143, 108] width 25 height 6
click at [165, 108] on icon at bounding box center [163, 107] width 3 height 5
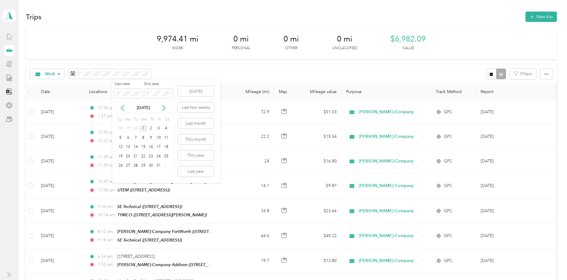
click at [144, 129] on div "1" at bounding box center [143, 128] width 8 height 7
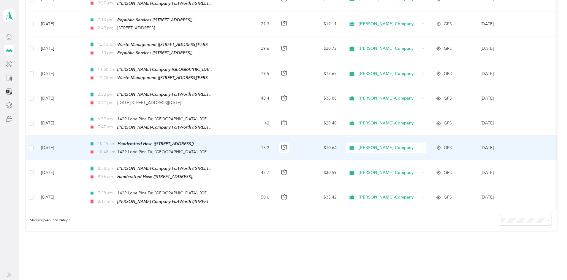
scroll to position [2222, 0]
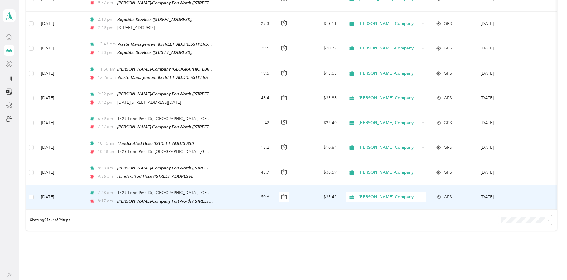
click at [232, 185] on td "7:28 am [STREET_ADDRESS] 8:17 am [PERSON_NAME]-Company [GEOGRAPHIC_DATA] ([STRE…" at bounding box center [158, 197] width 148 height 25
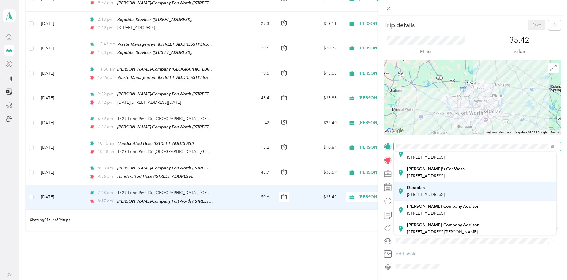
scroll to position [89, 0]
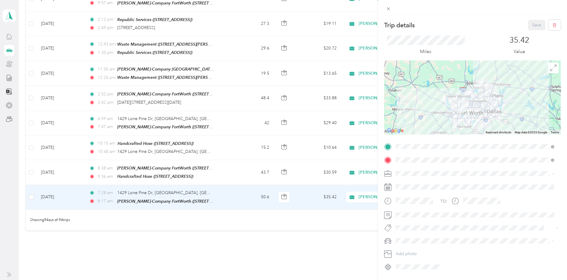
click at [436, 197] on div "[PERSON_NAME]-Company [GEOGRAPHIC_DATA] [STREET_ADDRESS]" at bounding box center [443, 197] width 72 height 12
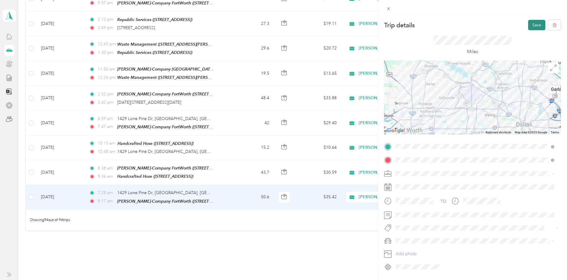
click at [529, 27] on button "Save" at bounding box center [536, 25] width 17 height 10
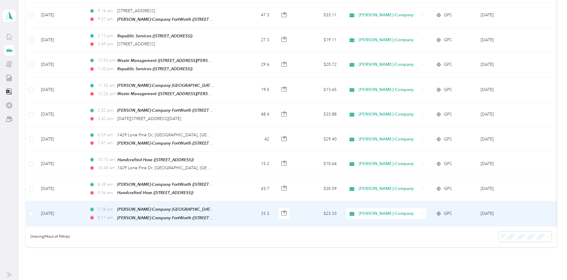
scroll to position [2192, 0]
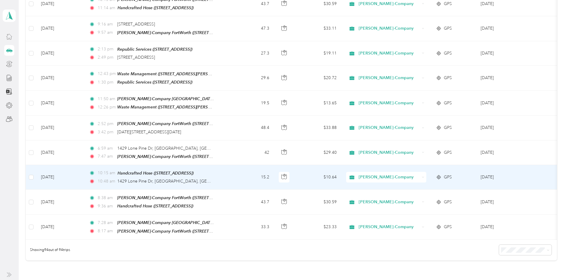
click at [267, 165] on td "15.2" at bounding box center [253, 177] width 42 height 25
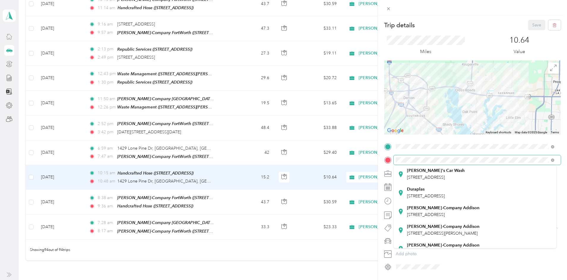
scroll to position [89, 0]
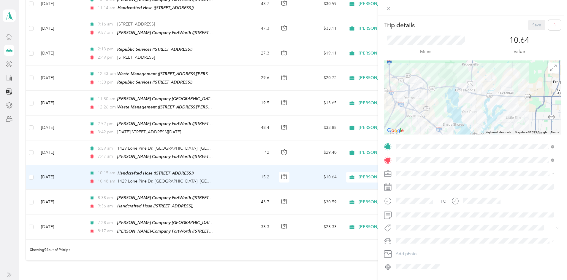
click at [440, 209] on div "[PERSON_NAME]-Company [GEOGRAPHIC_DATA] [STREET_ADDRESS]" at bounding box center [443, 210] width 72 height 12
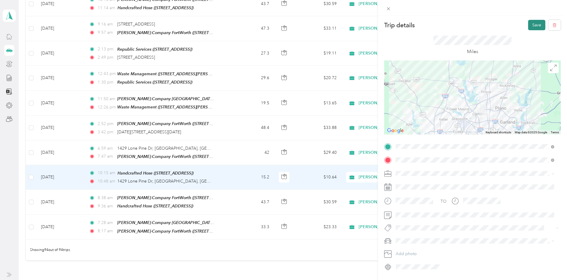
click at [529, 26] on button "Save" at bounding box center [536, 25] width 17 height 10
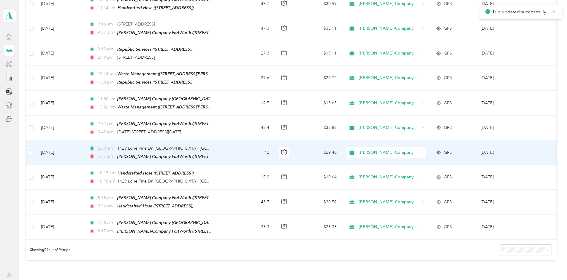
click at [232, 141] on td "6:59 am [STREET_ADDRESS] 7:47 am [PERSON_NAME]-Company [GEOGRAPHIC_DATA] ([STRE…" at bounding box center [158, 153] width 148 height 25
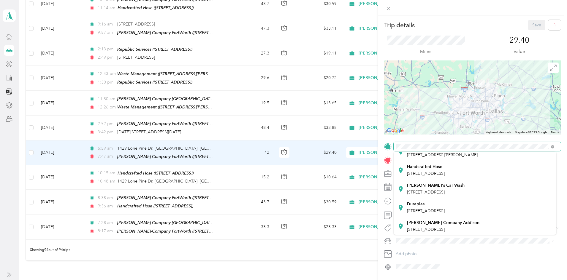
scroll to position [89, 0]
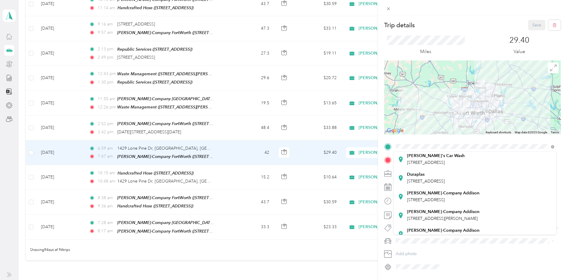
click at [427, 199] on span "[STREET_ADDRESS]" at bounding box center [426, 200] width 38 height 5
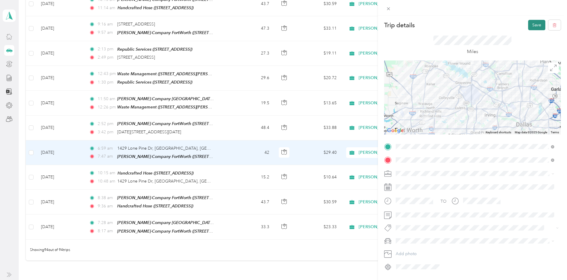
click at [528, 24] on button "Save" at bounding box center [536, 25] width 17 height 10
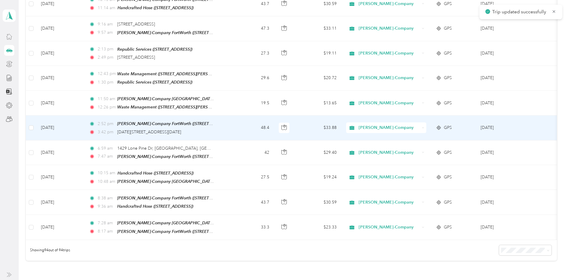
click at [232, 116] on td "2:52 pm [PERSON_NAME]-Company [GEOGRAPHIC_DATA] ([STREET_ADDRESS] , [GEOGRAPHIC…" at bounding box center [158, 128] width 148 height 25
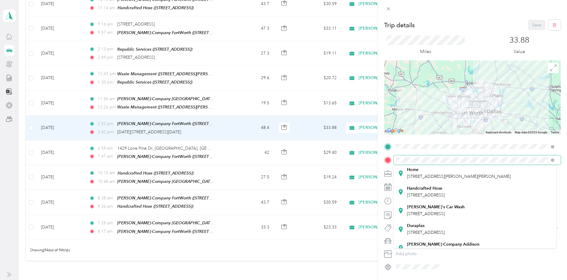
scroll to position [59, 0]
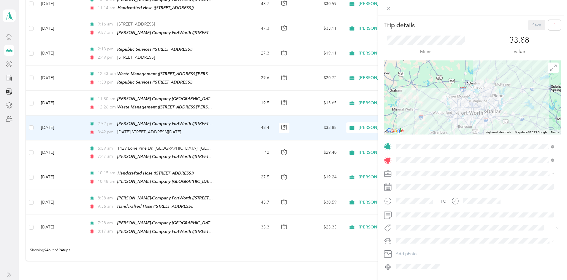
click at [437, 240] on div "[PERSON_NAME]-Company [GEOGRAPHIC_DATA] [STREET_ADDRESS]" at bounding box center [443, 240] width 72 height 12
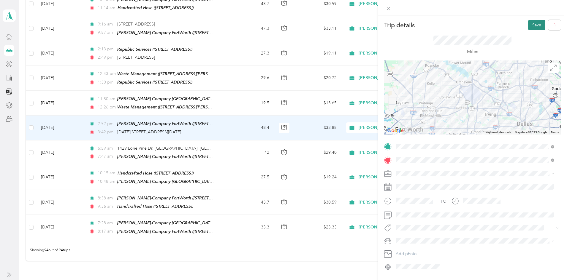
click at [534, 27] on button "Save" at bounding box center [536, 25] width 17 height 10
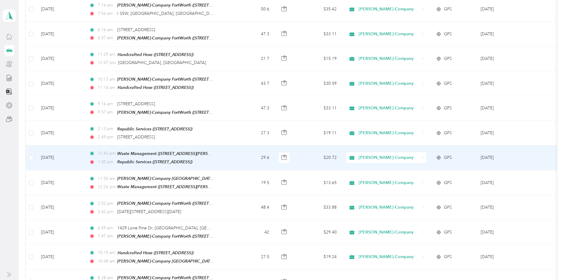
scroll to position [2103, 0]
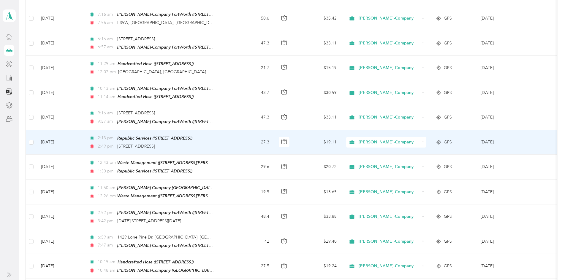
click at [214, 143] on div "2:49 pm [STREET_ADDRESS]" at bounding box center [151, 146] width 125 height 7
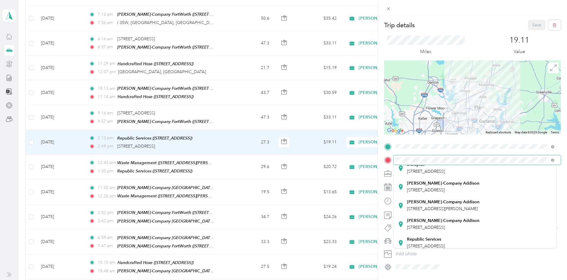
scroll to position [119, 0]
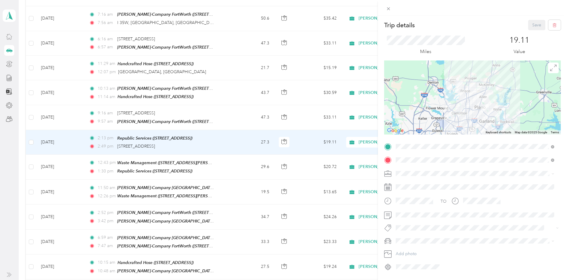
click at [440, 179] on strong "[PERSON_NAME]-Company Addison" at bounding box center [443, 177] width 72 height 5
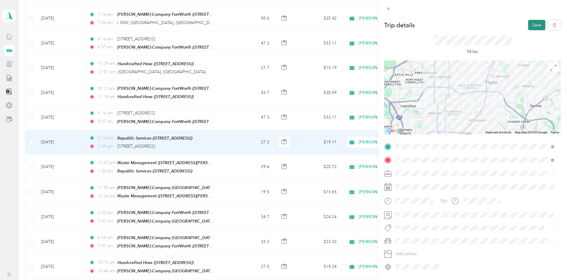
click at [532, 25] on button "Save" at bounding box center [536, 25] width 17 height 10
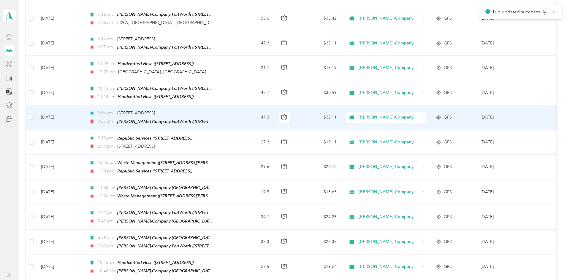
click at [232, 105] on td "9:16 am [STREET_ADDRESS] 9:57 am [PERSON_NAME]-Company [GEOGRAPHIC_DATA] ([STRE…" at bounding box center [158, 117] width 148 height 25
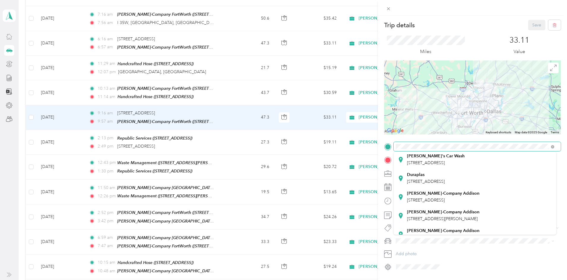
scroll to position [89, 0]
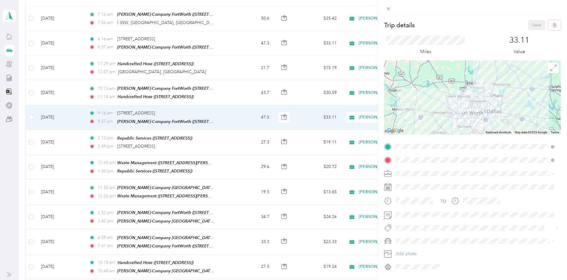
click at [432, 200] on span "[STREET_ADDRESS]" at bounding box center [426, 199] width 38 height 5
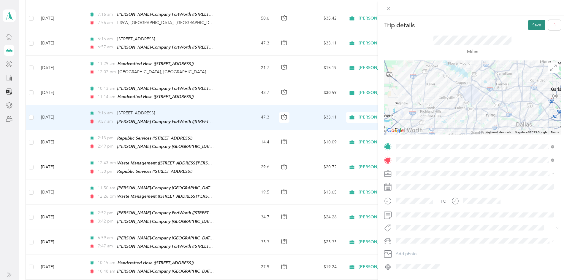
click at [530, 22] on button "Save" at bounding box center [536, 25] width 17 height 10
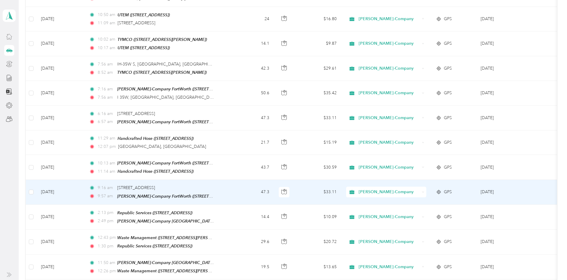
scroll to position [2014, 0]
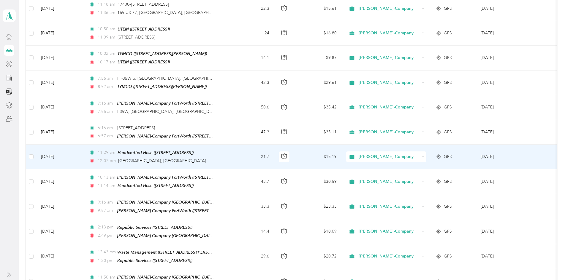
click at [261, 145] on td "21.7" at bounding box center [253, 157] width 42 height 25
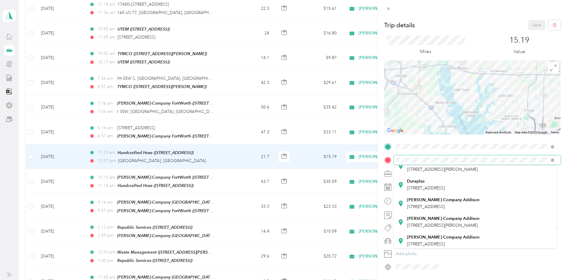
scroll to position [59, 0]
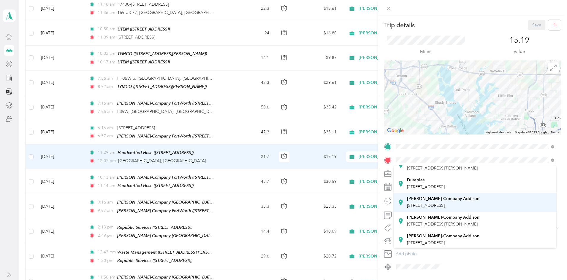
click at [436, 207] on span "[STREET_ADDRESS]" at bounding box center [426, 205] width 38 height 5
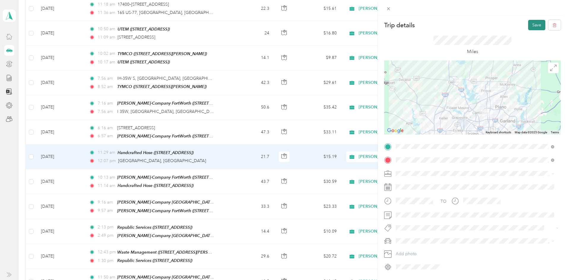
click at [529, 23] on button "Save" at bounding box center [536, 25] width 17 height 10
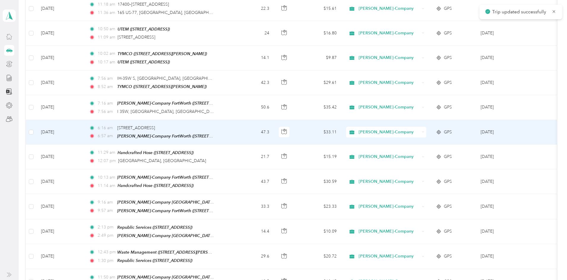
click at [214, 125] on div "6:16 am [STREET_ADDRESS]" at bounding box center [151, 128] width 125 height 7
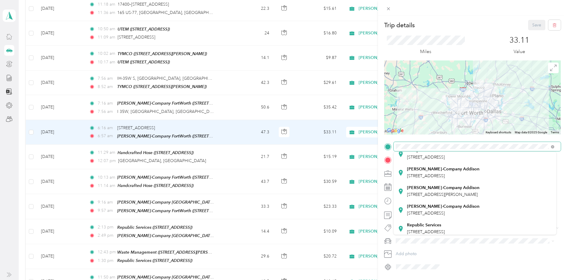
scroll to position [119, 0]
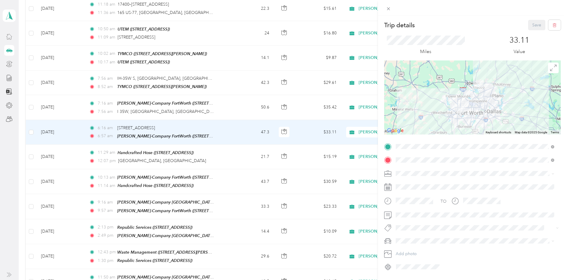
click at [450, 187] on span "[STREET_ADDRESS][PERSON_NAME]" at bounding box center [442, 189] width 71 height 5
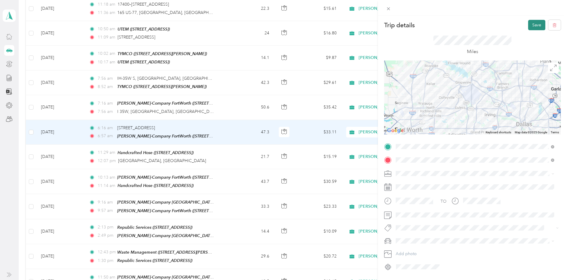
click at [530, 24] on button "Save" at bounding box center [536, 25] width 17 height 10
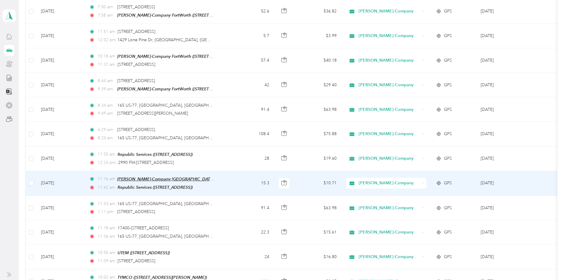
scroll to position [1776, 0]
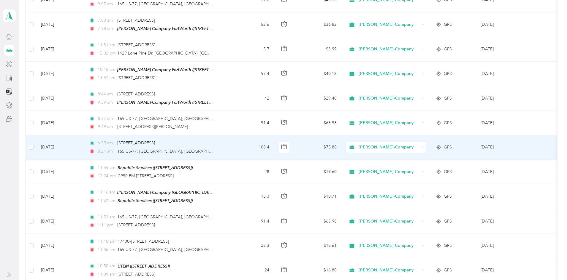
click at [214, 140] on div "6:29 am [STREET_ADDRESS]" at bounding box center [151, 143] width 125 height 7
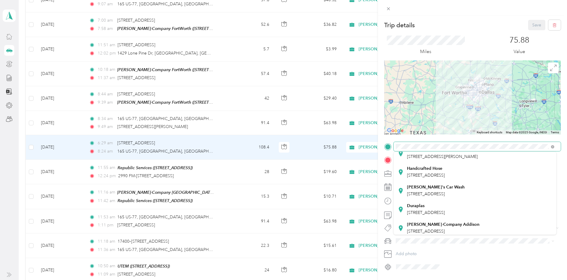
scroll to position [59, 0]
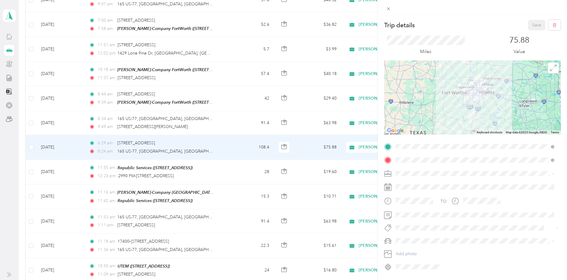
click at [446, 225] on div "[PERSON_NAME]-Company [GEOGRAPHIC_DATA] [STREET_ADDRESS]" at bounding box center [443, 225] width 72 height 12
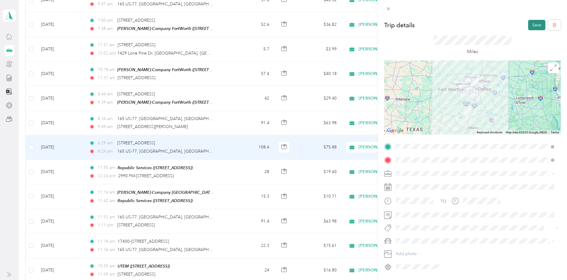
click at [534, 28] on button "Save" at bounding box center [536, 25] width 17 height 10
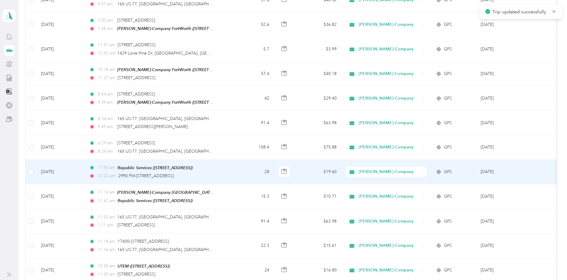
click at [214, 173] on div "12:24 pm [STREET_ADDRESS]" at bounding box center [151, 176] width 125 height 7
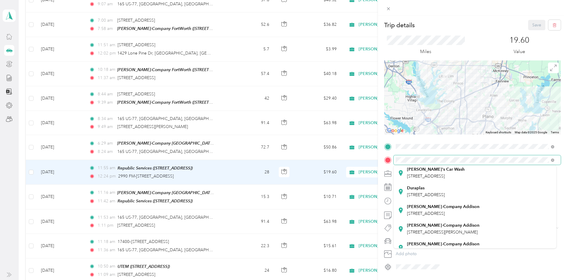
scroll to position [89, 0]
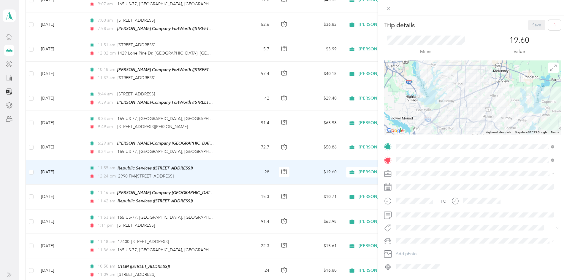
click at [439, 213] on span "[STREET_ADDRESS]" at bounding box center [426, 213] width 38 height 5
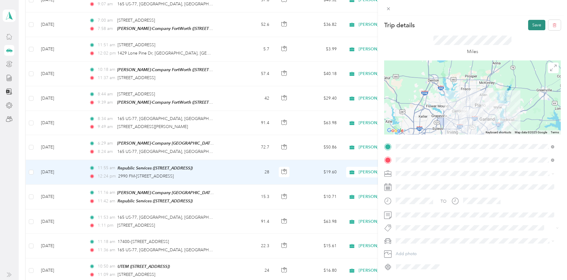
click at [528, 24] on button "Save" at bounding box center [536, 25] width 17 height 10
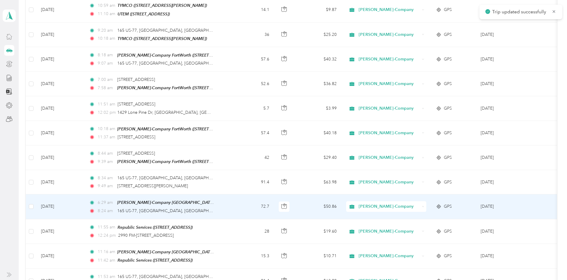
scroll to position [1687, 0]
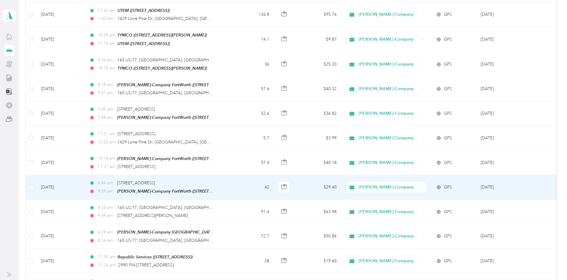
click at [214, 180] on div "8:44 am [STREET_ADDRESS]" at bounding box center [151, 183] width 125 height 7
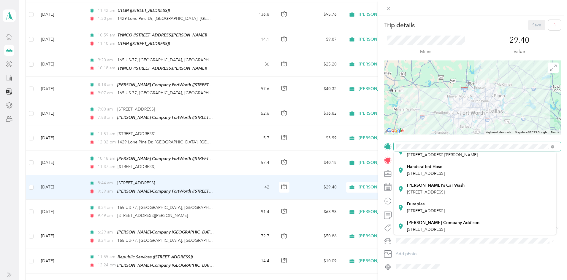
scroll to position [89, 0]
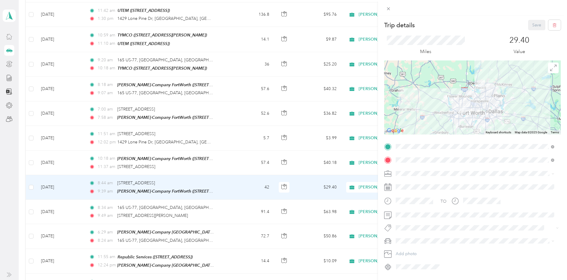
click at [437, 192] on strong "[PERSON_NAME]-Company Addison" at bounding box center [443, 192] width 72 height 5
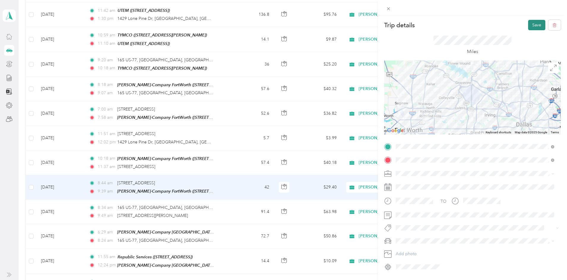
click at [528, 22] on button "Save" at bounding box center [536, 25] width 17 height 10
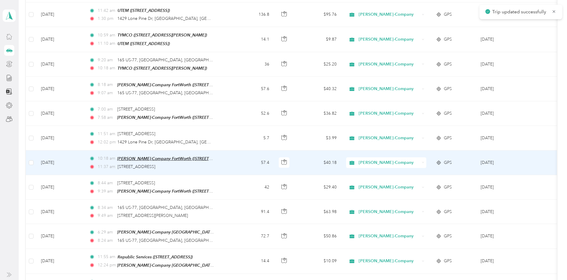
scroll to position [1658, 0]
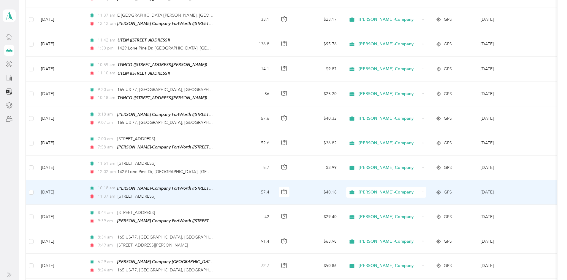
click at [232, 180] on td "10:18 am [PERSON_NAME]-Company [GEOGRAPHIC_DATA] ([STREET_ADDRESS] , [GEOGRAPHI…" at bounding box center [158, 192] width 148 height 25
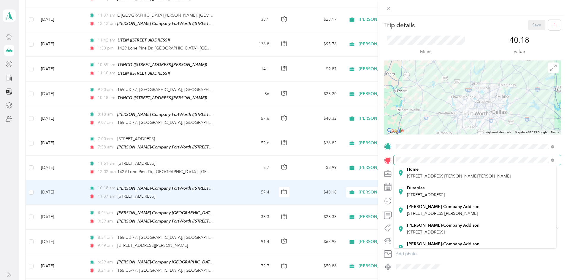
scroll to position [89, 0]
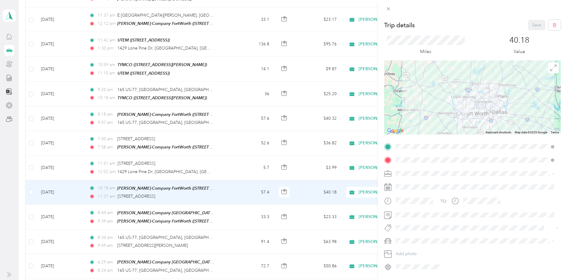
click at [434, 211] on span "[STREET_ADDRESS][PERSON_NAME]" at bounding box center [442, 212] width 71 height 5
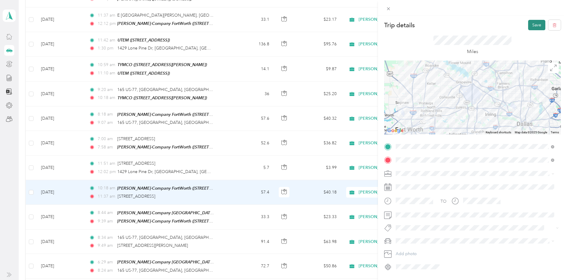
click at [529, 23] on button "Save" at bounding box center [536, 25] width 17 height 10
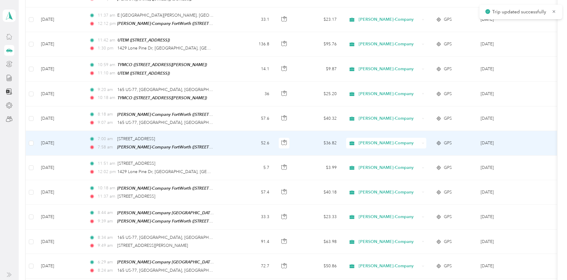
click at [232, 131] on td "7:00 am [STREET_ADDRESS] 7:58 am [PERSON_NAME]-Company [GEOGRAPHIC_DATA] ([STRE…" at bounding box center [158, 143] width 148 height 25
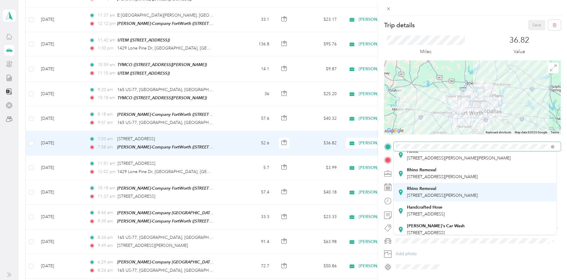
scroll to position [59, 0]
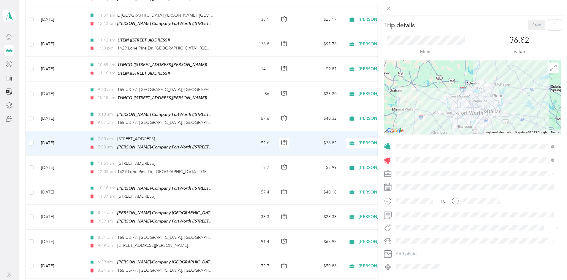
click at [435, 226] on div "[PERSON_NAME]-Company [GEOGRAPHIC_DATA] [STREET_ADDRESS]" at bounding box center [443, 227] width 72 height 12
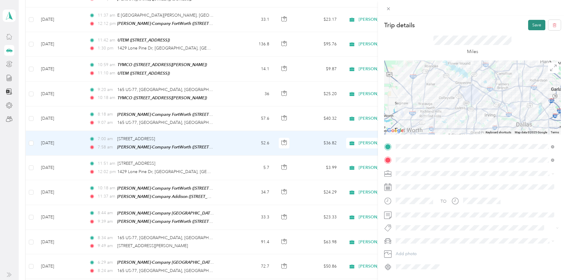
click at [528, 25] on button "Save" at bounding box center [536, 25] width 17 height 10
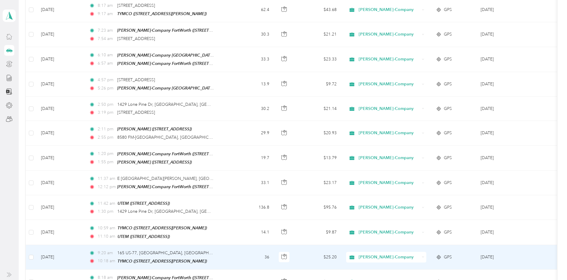
scroll to position [1480, 0]
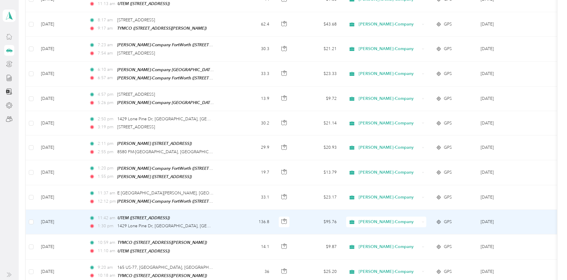
click at [214, 223] on div "1:30 pm [STREET_ADDRESS]" at bounding box center [151, 226] width 125 height 7
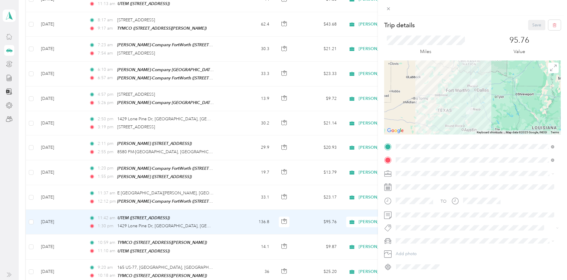
click at [249, 196] on div "Trip details Save This trip cannot be edited because it is either under review,…" at bounding box center [283, 140] width 567 height 280
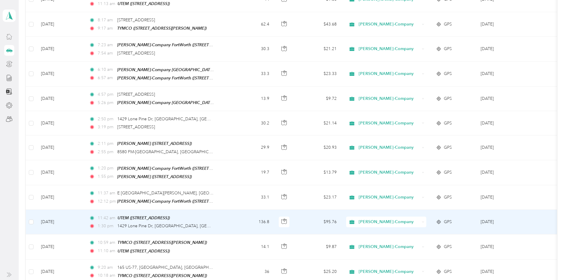
click at [214, 223] on div "1:30 pm [STREET_ADDRESS]" at bounding box center [151, 226] width 125 height 7
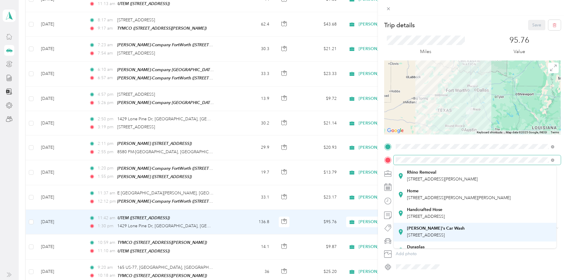
scroll to position [59, 0]
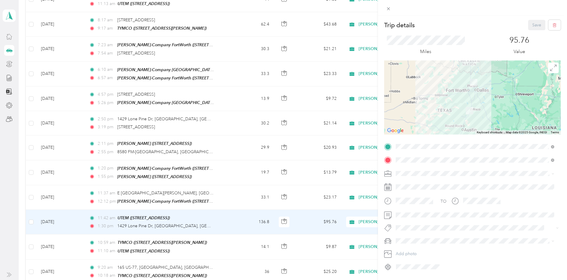
click at [435, 241] on span "[STREET_ADDRESS]" at bounding box center [426, 242] width 38 height 5
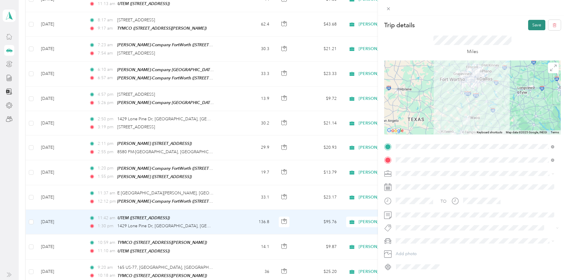
click at [528, 27] on button "Save" at bounding box center [536, 25] width 17 height 10
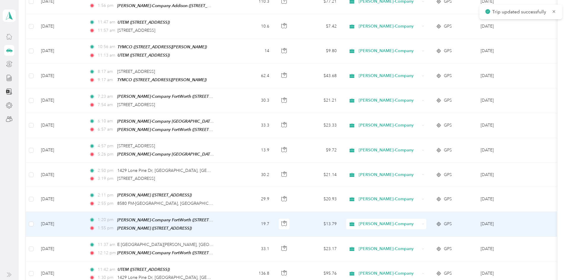
scroll to position [1420, 0]
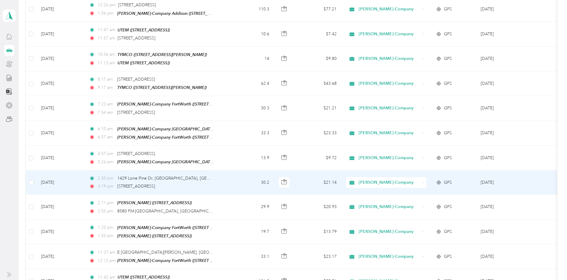
click at [232, 171] on td "2:50 pm [STREET_ADDRESS] 3:19 pm [STREET_ADDRESS]" at bounding box center [158, 183] width 148 height 24
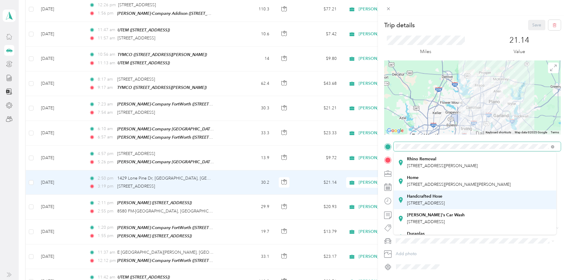
scroll to position [59, 0]
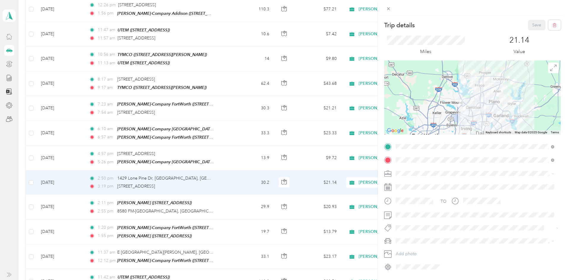
click at [427, 223] on strong "[PERSON_NAME]-Company Addison" at bounding box center [443, 223] width 72 height 5
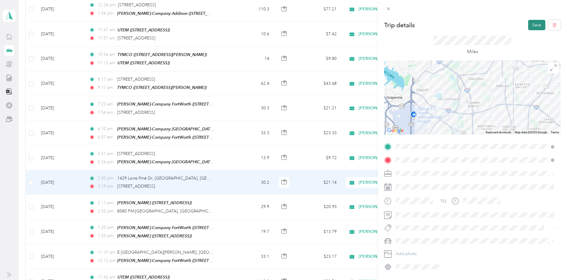
click at [529, 26] on button "Save" at bounding box center [536, 25] width 17 height 10
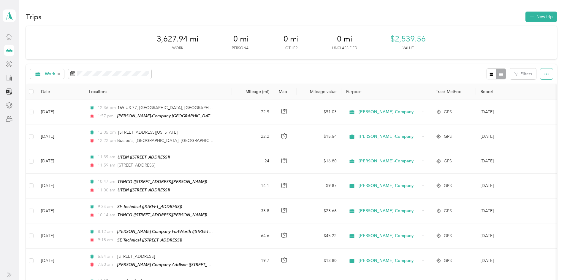
click at [540, 74] on button "button" at bounding box center [546, 74] width 12 height 11
click at [498, 94] on span "Export" at bounding box center [492, 95] width 12 height 5
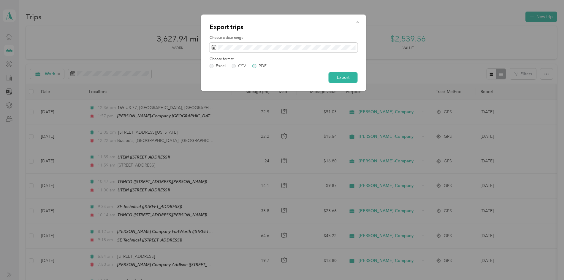
click at [253, 66] on label "PDF" at bounding box center [259, 66] width 14 height 4
click at [359, 20] on span "button" at bounding box center [358, 21] width 4 height 5
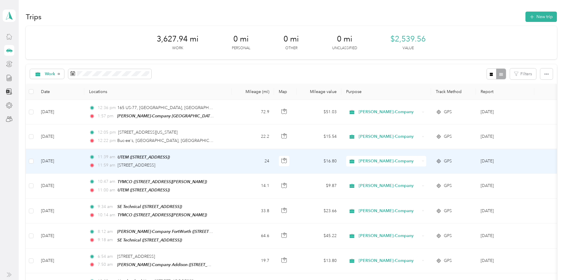
scroll to position [30, 0]
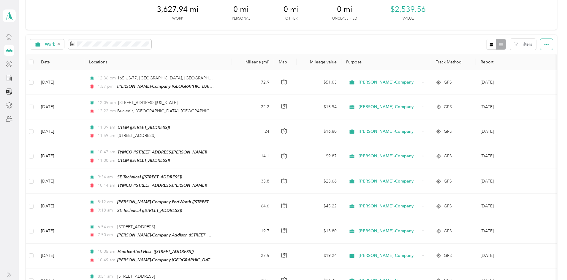
click at [540, 46] on button "button" at bounding box center [546, 44] width 12 height 11
click at [496, 67] on span "Export" at bounding box center [492, 66] width 12 height 5
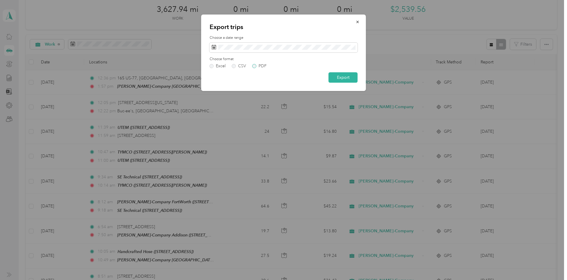
click at [253, 65] on label "PDF" at bounding box center [259, 66] width 14 height 4
click at [335, 80] on button "Export" at bounding box center [343, 77] width 29 height 10
